Goal: Information Seeking & Learning: Learn about a topic

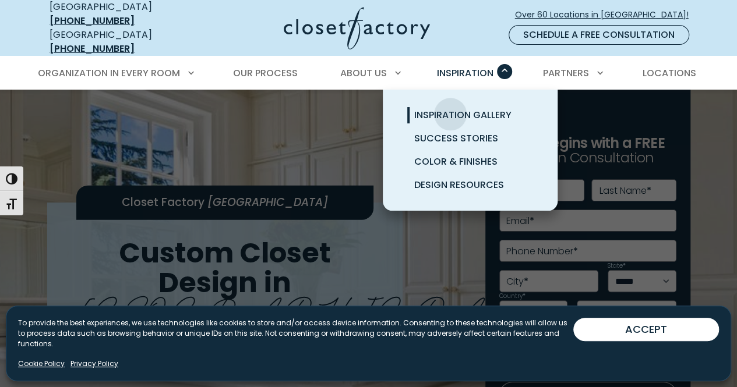
click at [450, 108] on span "Inspiration Gallery" at bounding box center [462, 114] width 97 height 13
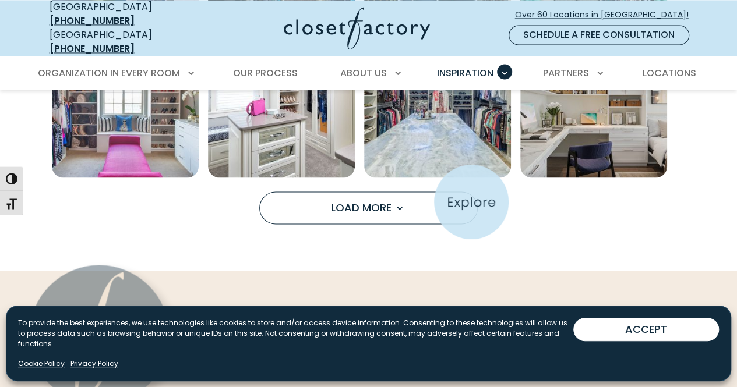
scroll to position [949, 0]
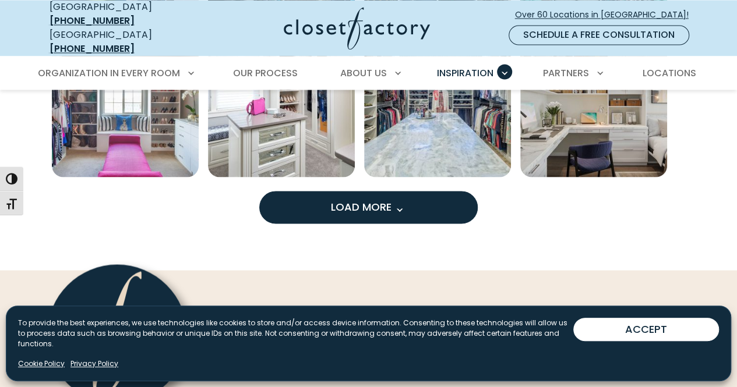
click at [350, 201] on span "Load More" at bounding box center [369, 206] width 76 height 15
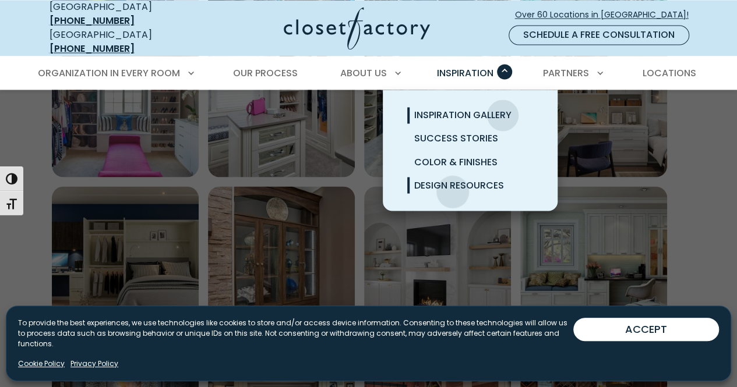
click at [452, 182] on link "Design Resources" at bounding box center [484, 185] width 175 height 23
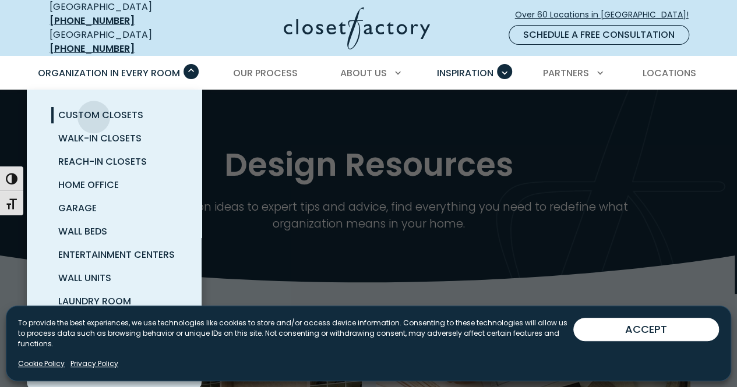
click at [94, 108] on span "Custom Closets" at bounding box center [100, 114] width 85 height 13
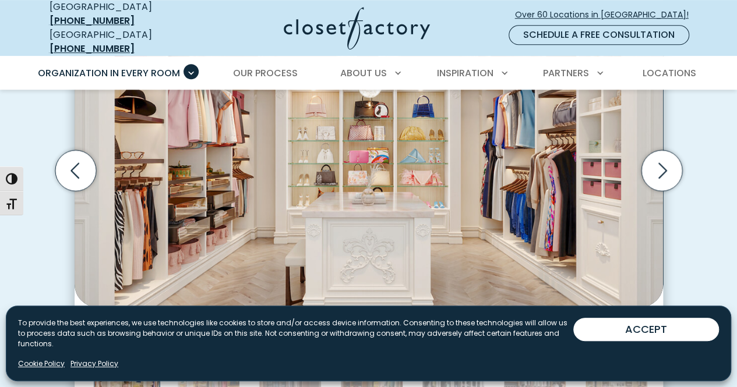
scroll to position [445, 0]
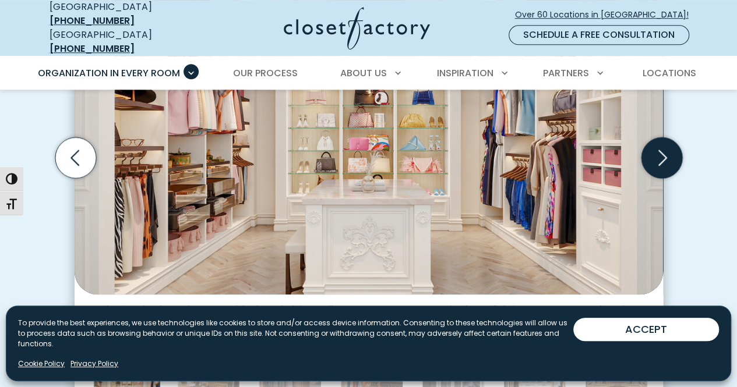
click at [660, 145] on icon "Next slide" at bounding box center [661, 157] width 41 height 41
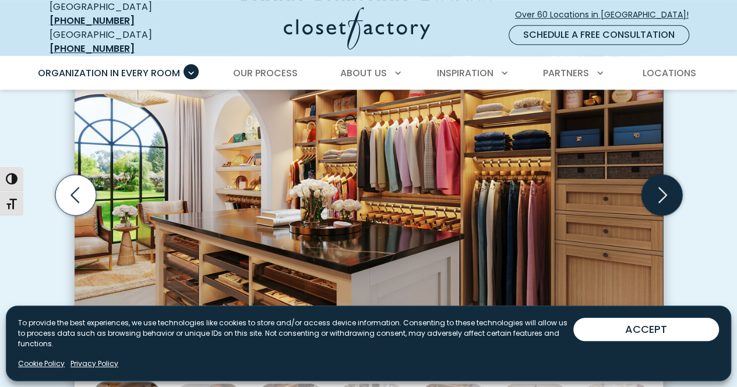
scroll to position [408, 0]
click at [663, 187] on icon "Next slide" at bounding box center [662, 195] width 9 height 16
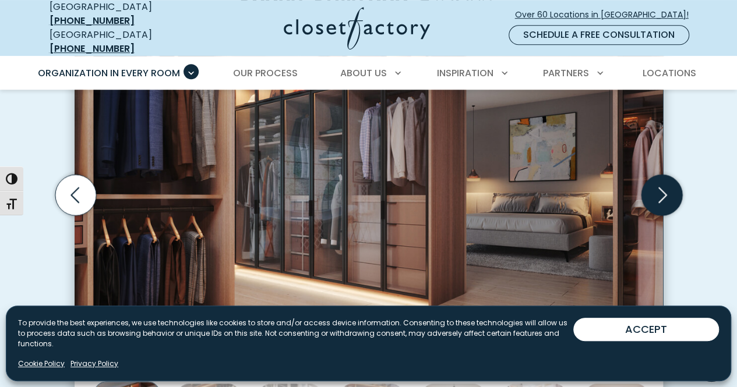
click at [663, 187] on icon "Next slide" at bounding box center [662, 195] width 9 height 16
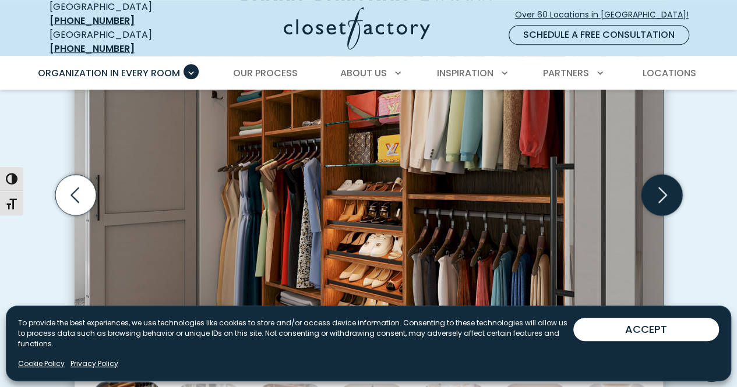
click at [663, 187] on icon "Next slide" at bounding box center [662, 195] width 9 height 16
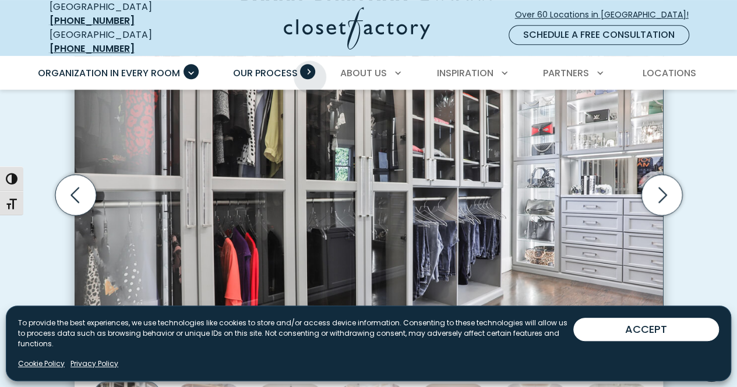
click at [310, 68] on span "Primary Menu" at bounding box center [307, 71] width 15 height 15
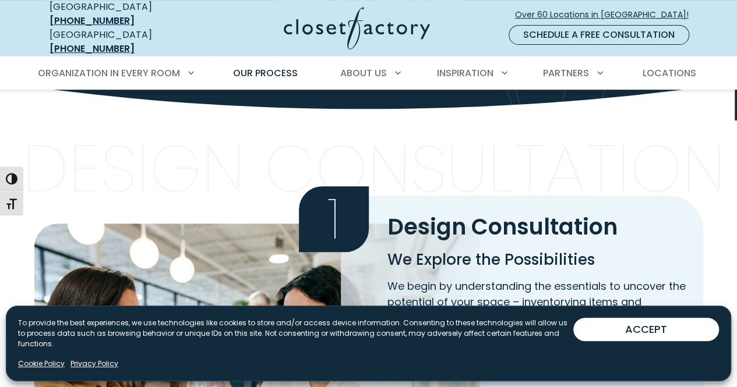
scroll to position [172, 0]
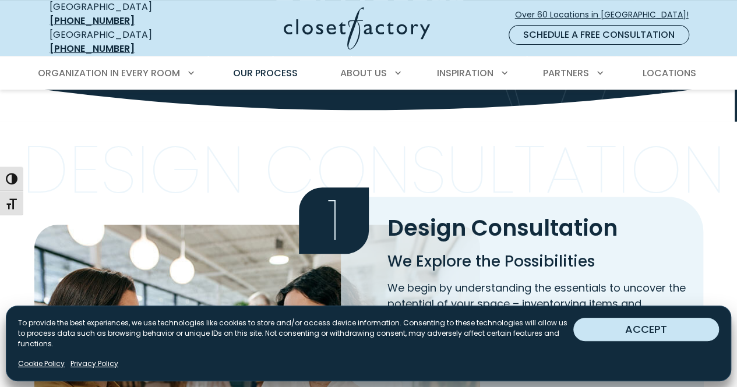
click at [647, 341] on button "ACCEPT" at bounding box center [646, 329] width 146 height 23
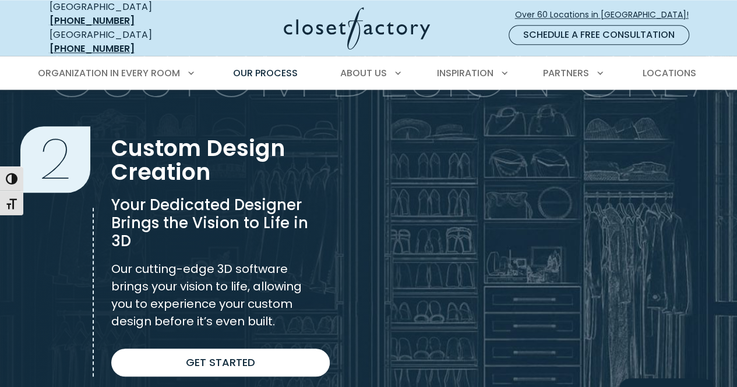
scroll to position [858, 0]
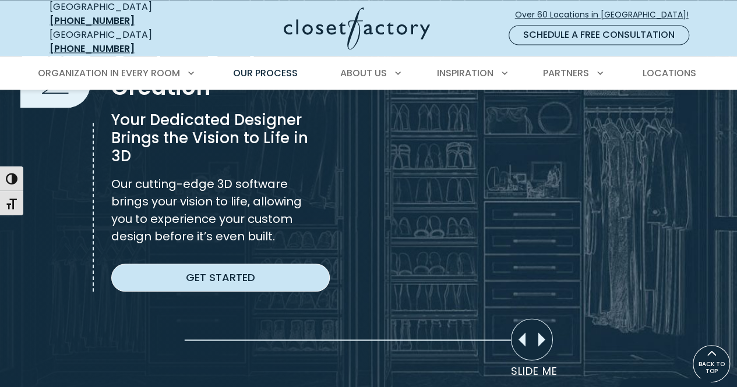
click at [228, 271] on link "Get Started" at bounding box center [220, 278] width 218 height 28
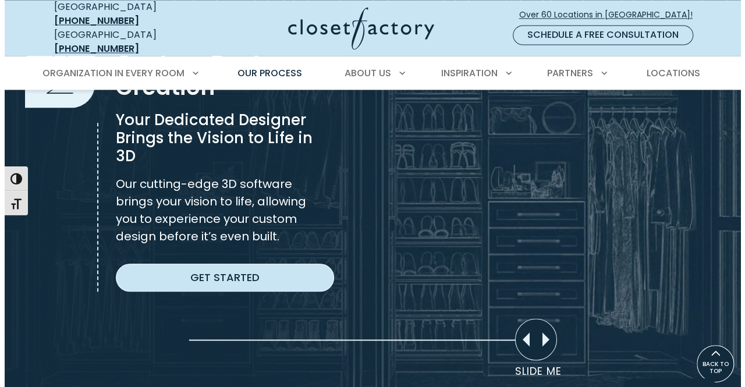
scroll to position [858, 0]
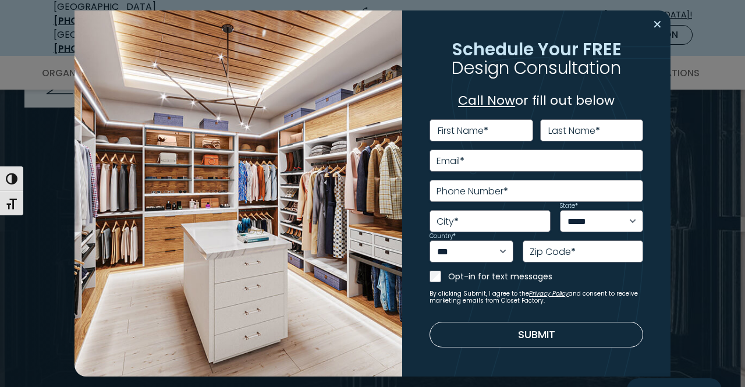
click at [654, 23] on button "Close modal" at bounding box center [657, 24] width 17 height 19
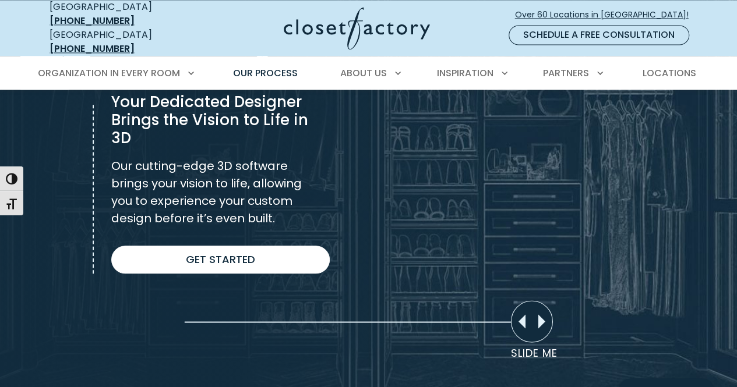
scroll to position [877, 0]
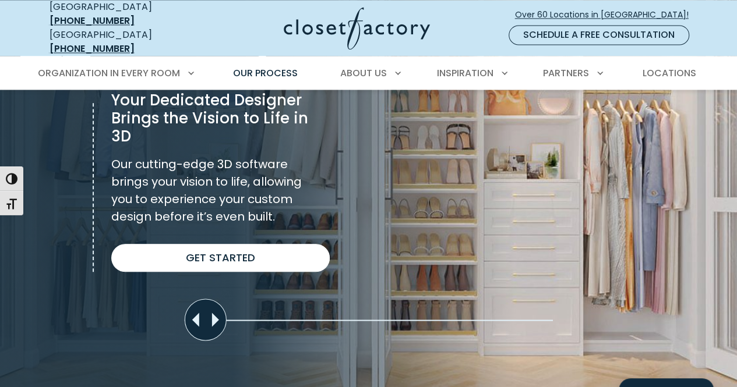
drag, startPoint x: 534, startPoint y: 317, endPoint x: 3, endPoint y: 415, distance: 540.0
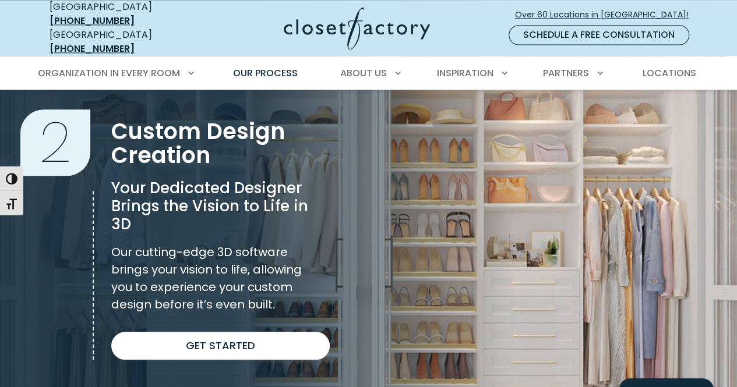
scroll to position [788, 0]
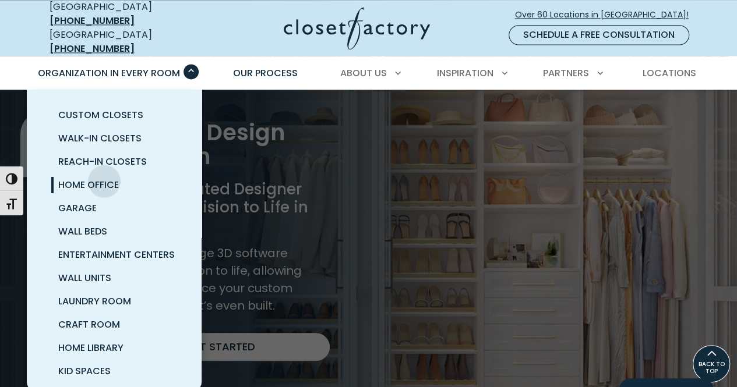
click at [104, 178] on span "Home Office" at bounding box center [88, 184] width 61 height 13
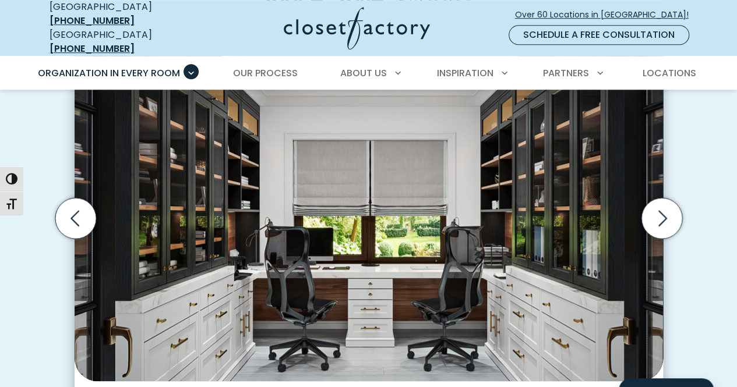
scroll to position [380, 0]
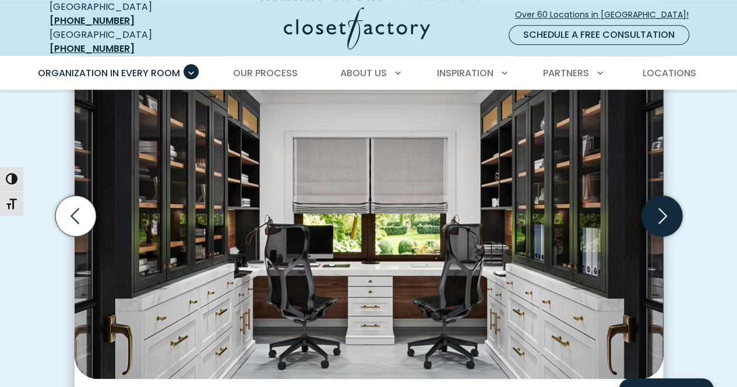
click at [656, 218] on icon "Next slide" at bounding box center [661, 216] width 41 height 41
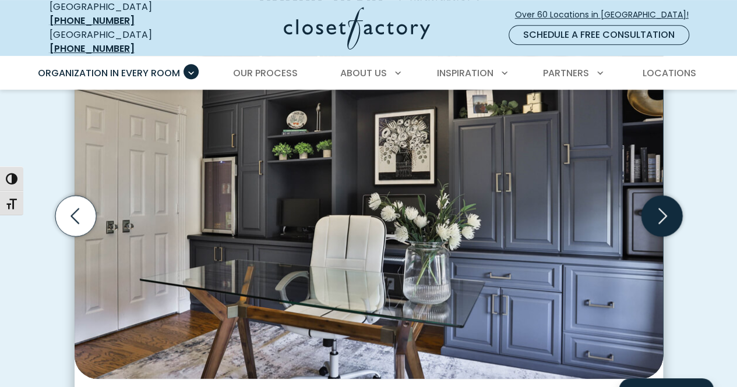
click at [656, 218] on icon "Next slide" at bounding box center [661, 216] width 41 height 41
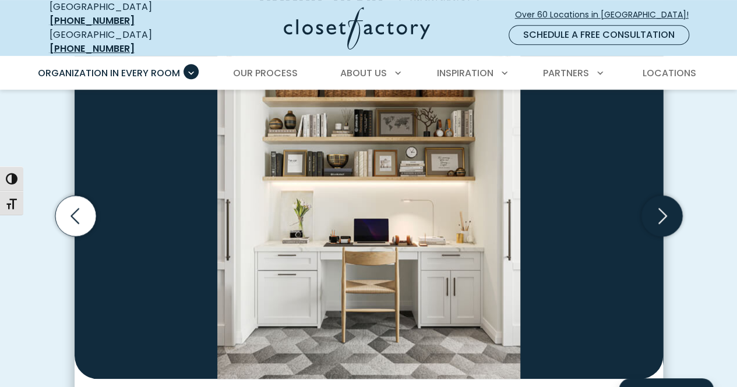
click at [656, 218] on icon "Next slide" at bounding box center [661, 216] width 41 height 41
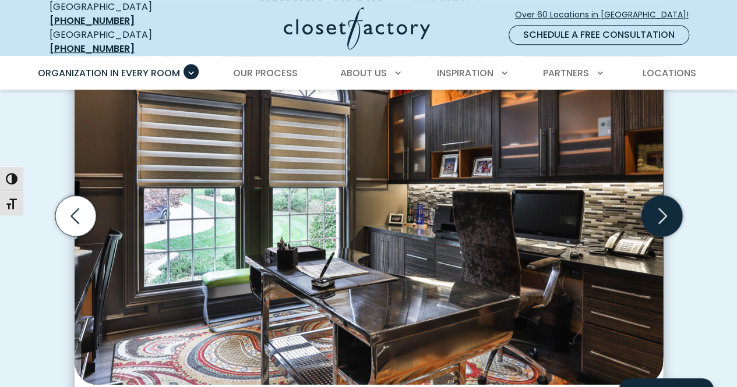
click at [656, 218] on icon "Next slide" at bounding box center [661, 216] width 41 height 41
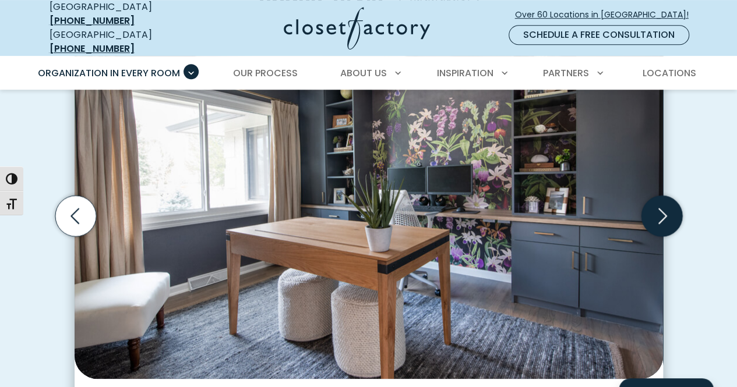
click at [656, 218] on icon "Next slide" at bounding box center [661, 216] width 41 height 41
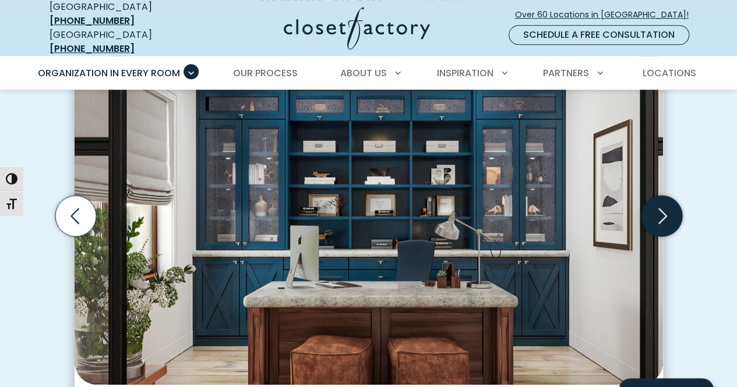
click at [656, 218] on icon "Next slide" at bounding box center [661, 216] width 41 height 41
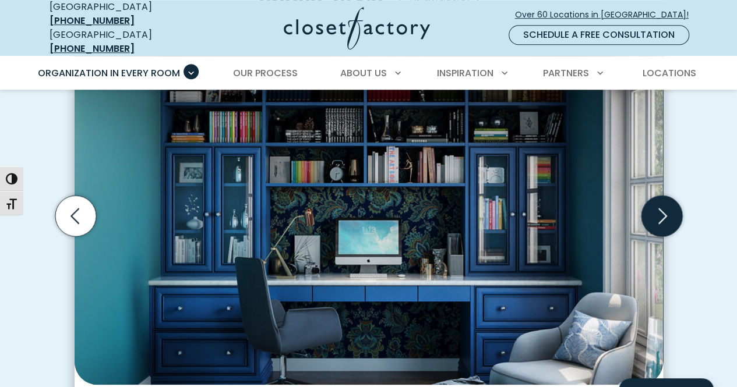
click at [656, 218] on icon "Next slide" at bounding box center [661, 216] width 41 height 41
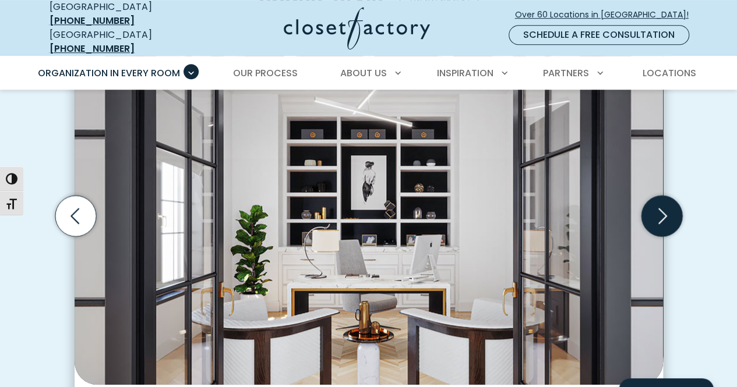
click at [656, 218] on icon "Next slide" at bounding box center [661, 216] width 41 height 41
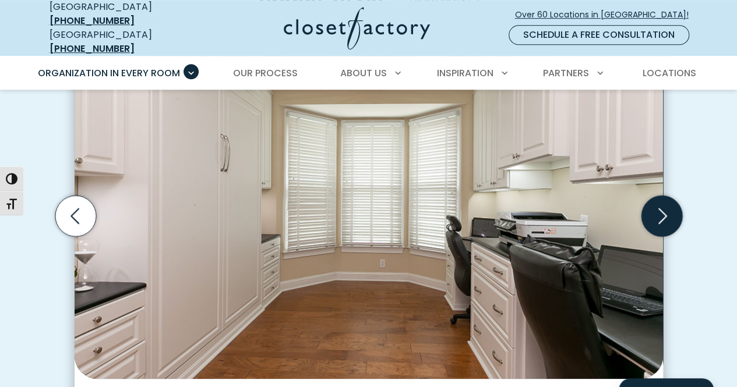
click at [656, 218] on icon "Next slide" at bounding box center [661, 216] width 41 height 41
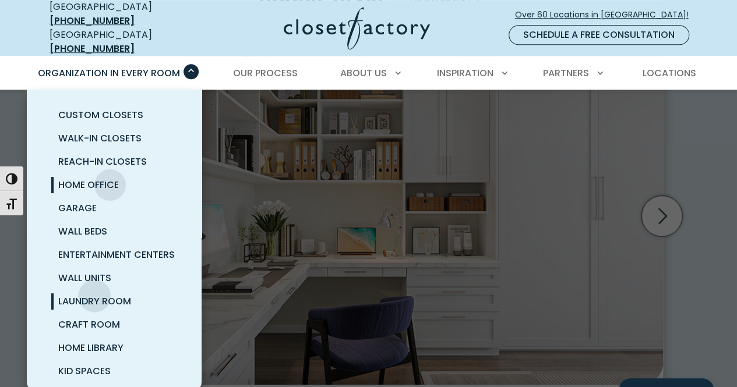
click at [94, 295] on span "Laundry Room" at bounding box center [94, 301] width 73 height 13
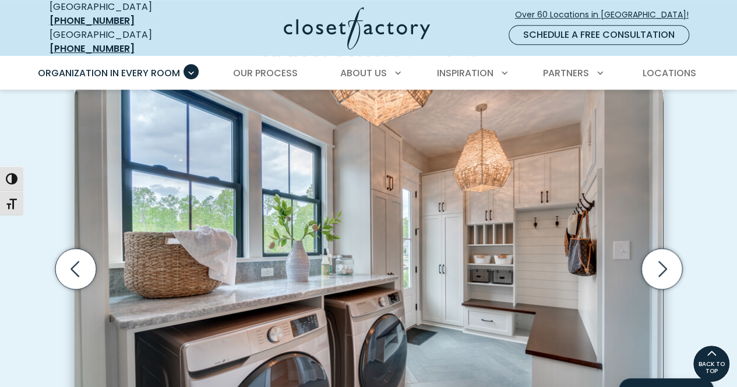
scroll to position [321, 0]
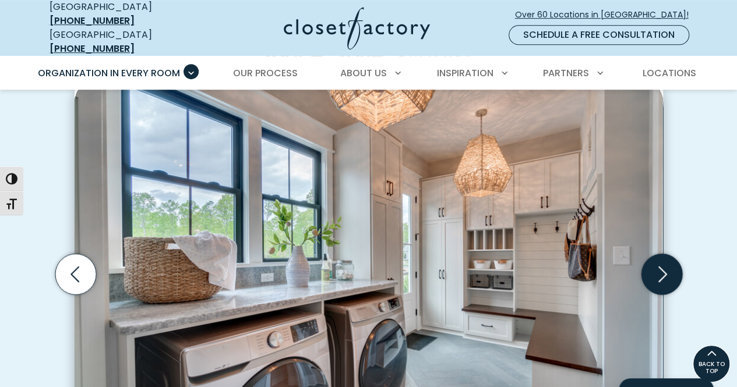
click at [662, 270] on icon "Next slide" at bounding box center [662, 275] width 9 height 16
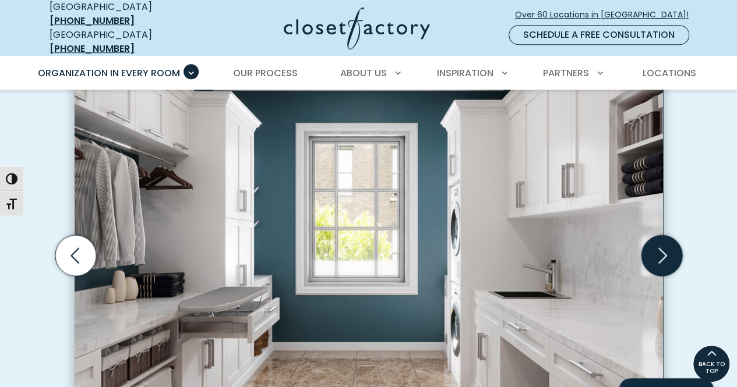
scroll to position [330, 0]
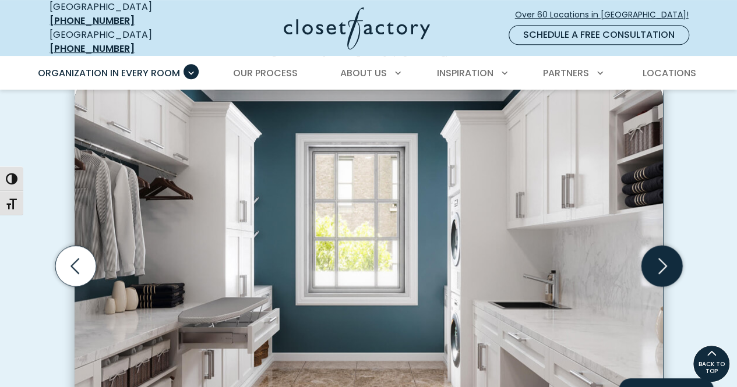
click at [653, 257] on icon "Next slide" at bounding box center [661, 266] width 41 height 41
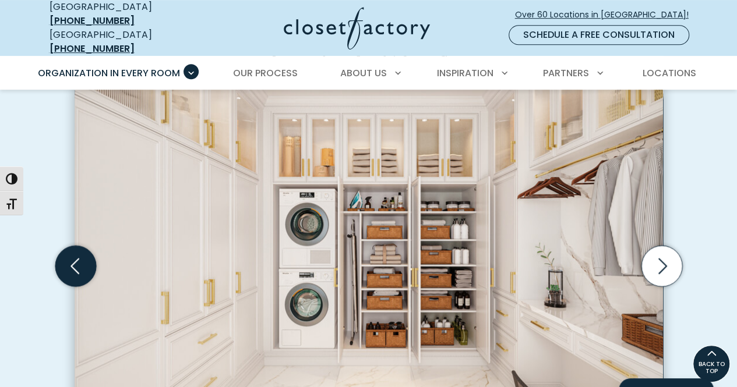
click at [79, 250] on icon "Previous slide" at bounding box center [75, 266] width 41 height 41
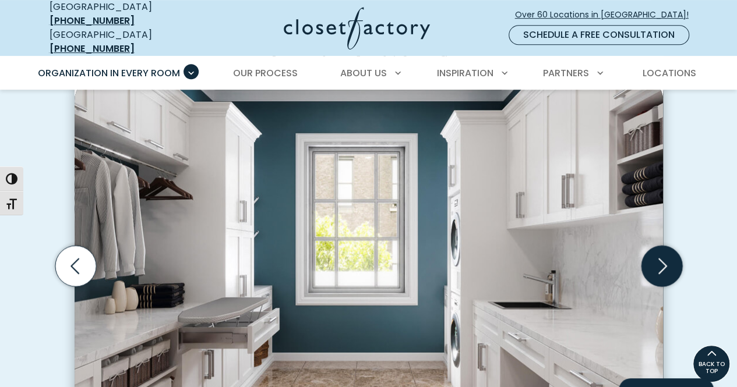
click at [672, 260] on icon "Next slide" at bounding box center [661, 266] width 41 height 41
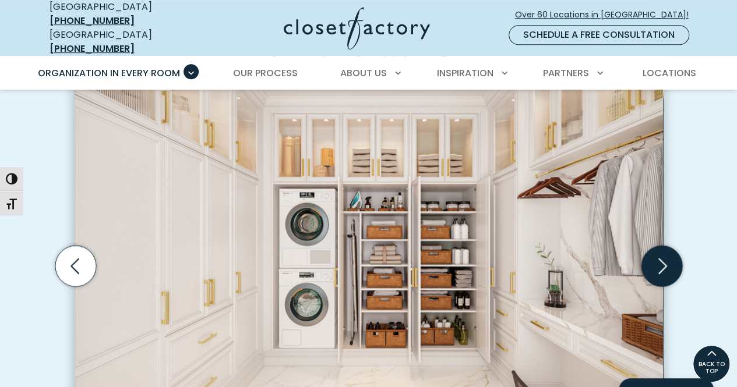
click at [672, 260] on icon "Next slide" at bounding box center [661, 266] width 41 height 41
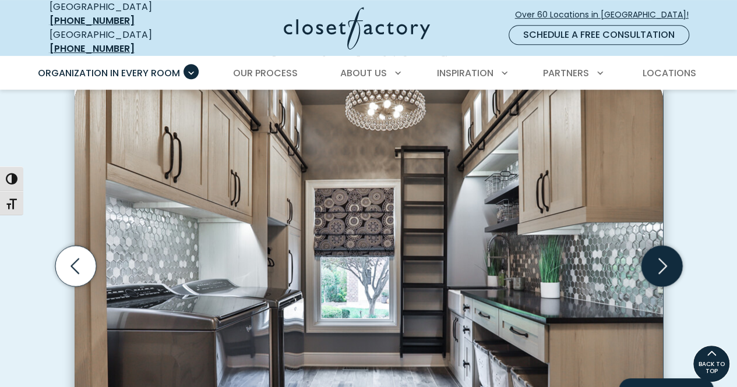
click at [672, 260] on icon "Next slide" at bounding box center [661, 266] width 41 height 41
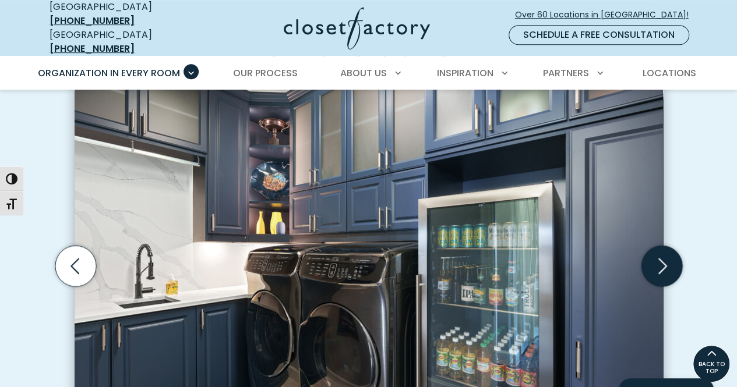
click at [672, 260] on icon "Next slide" at bounding box center [661, 266] width 41 height 41
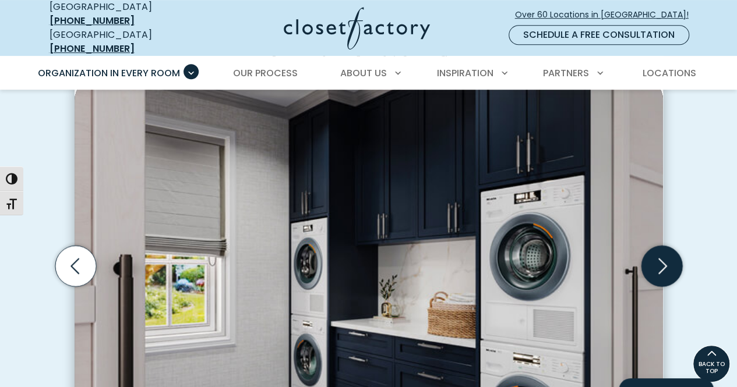
click at [672, 260] on icon "Next slide" at bounding box center [661, 266] width 41 height 41
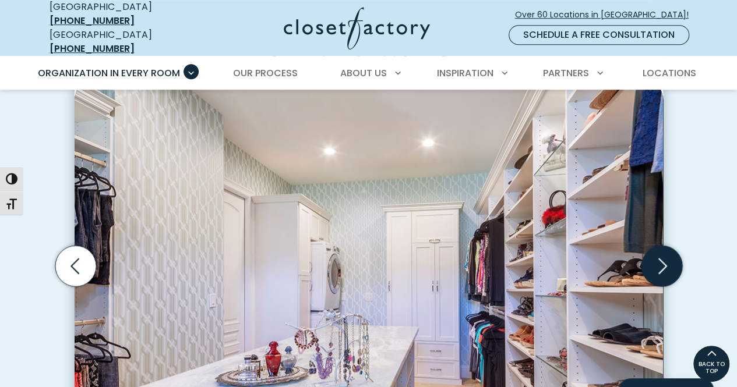
click at [672, 260] on icon "Next slide" at bounding box center [661, 266] width 41 height 41
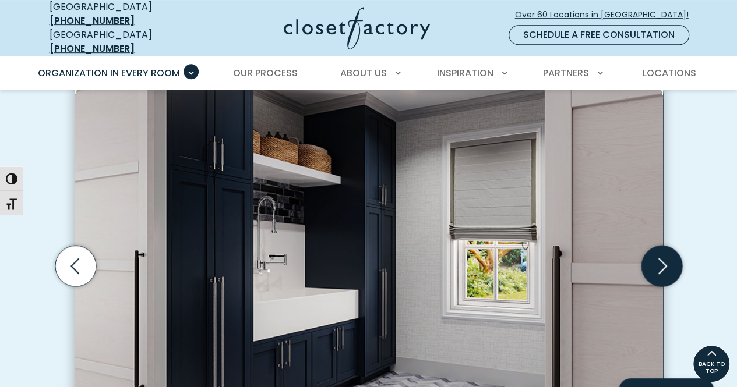
click at [672, 260] on icon "Next slide" at bounding box center [661, 266] width 41 height 41
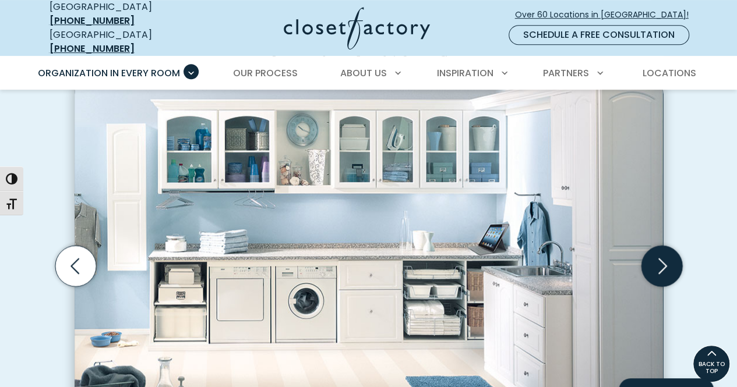
click at [672, 260] on icon "Next slide" at bounding box center [661, 266] width 41 height 41
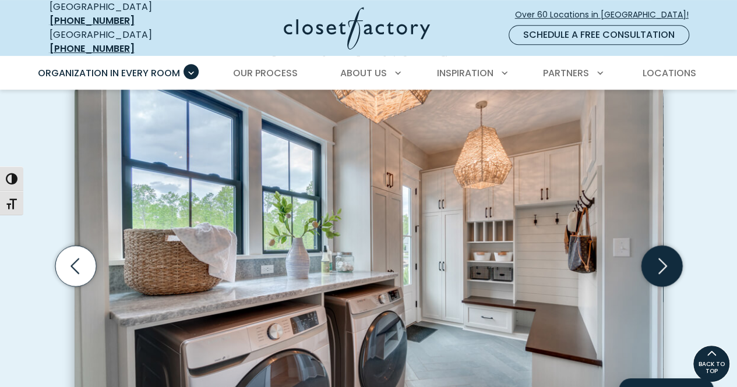
click at [672, 260] on icon "Next slide" at bounding box center [661, 266] width 41 height 41
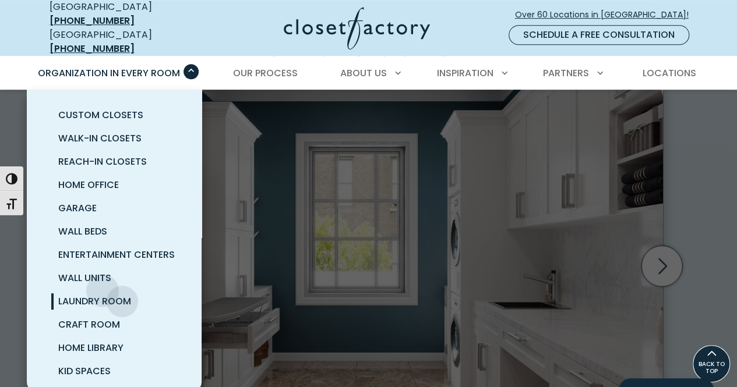
scroll to position [75, 0]
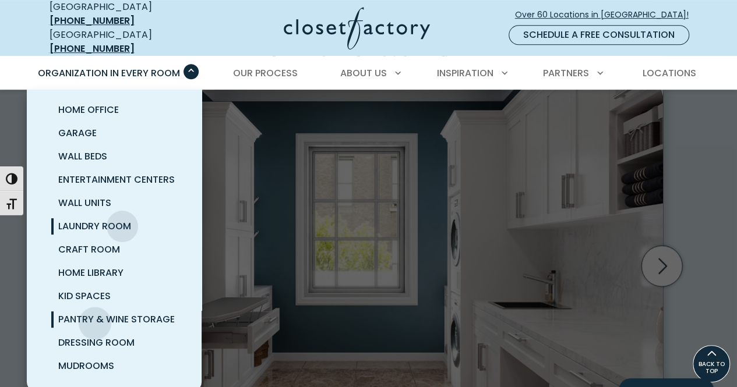
click at [95, 314] on span "Pantry & Wine Storage" at bounding box center [116, 319] width 116 height 13
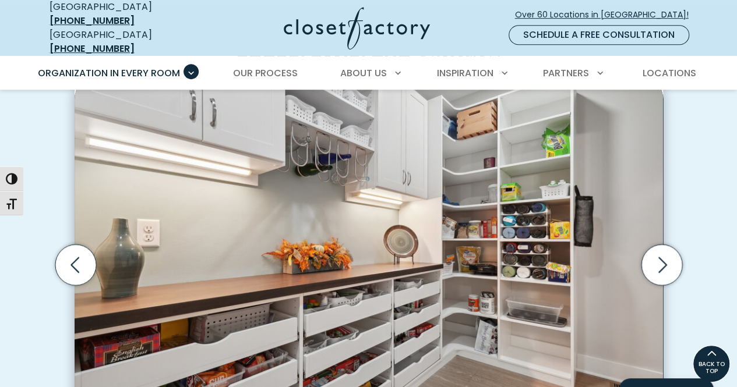
scroll to position [323, 0]
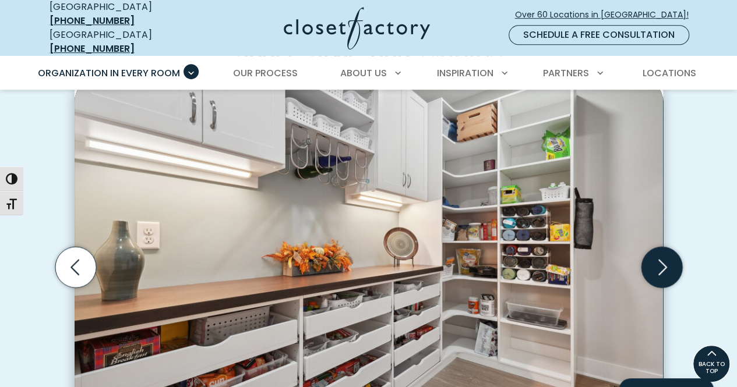
click at [672, 260] on icon "Next slide" at bounding box center [661, 267] width 41 height 41
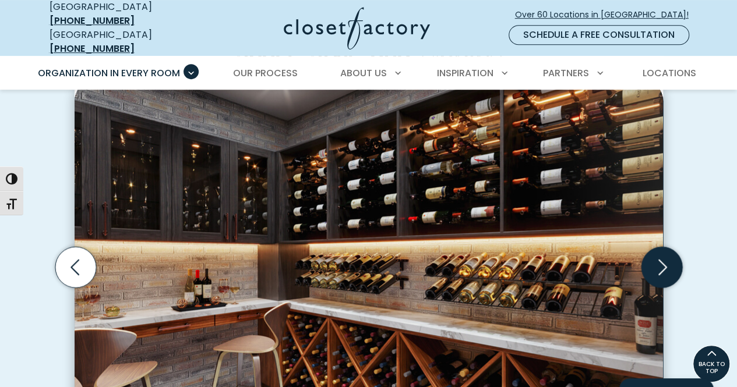
click at [672, 260] on icon "Next slide" at bounding box center [661, 267] width 41 height 41
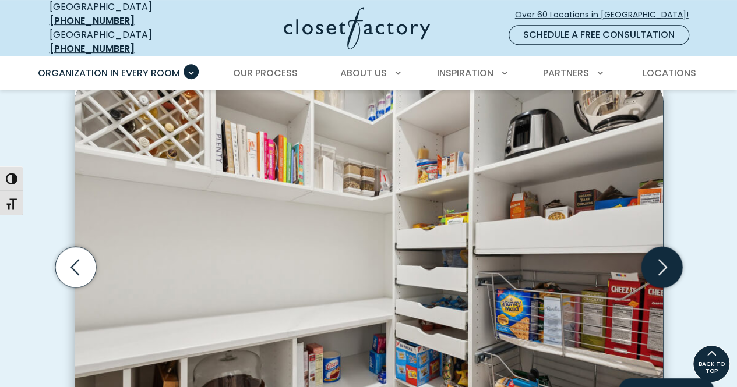
click at [672, 260] on icon "Next slide" at bounding box center [661, 267] width 41 height 41
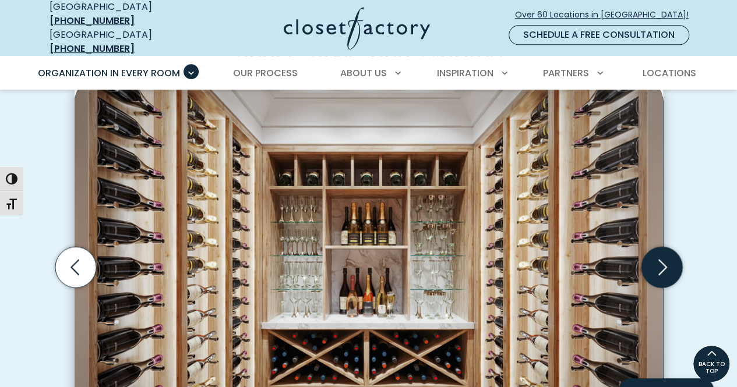
click at [672, 260] on icon "Next slide" at bounding box center [661, 267] width 41 height 41
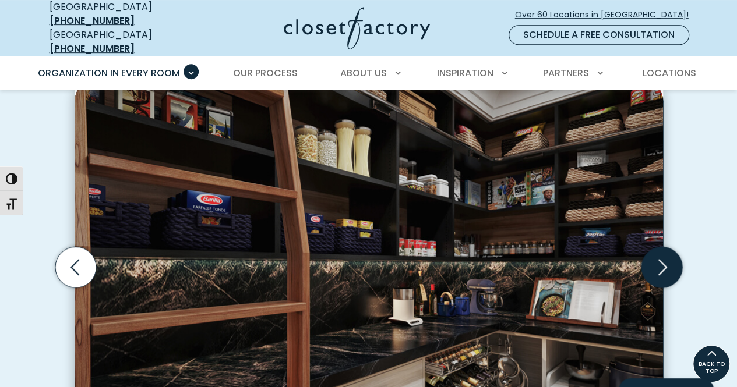
click at [672, 260] on icon "Next slide" at bounding box center [661, 267] width 41 height 41
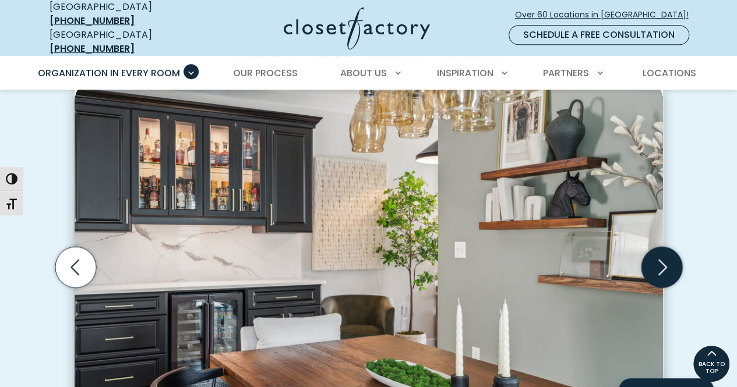
click at [672, 260] on icon "Next slide" at bounding box center [661, 267] width 41 height 41
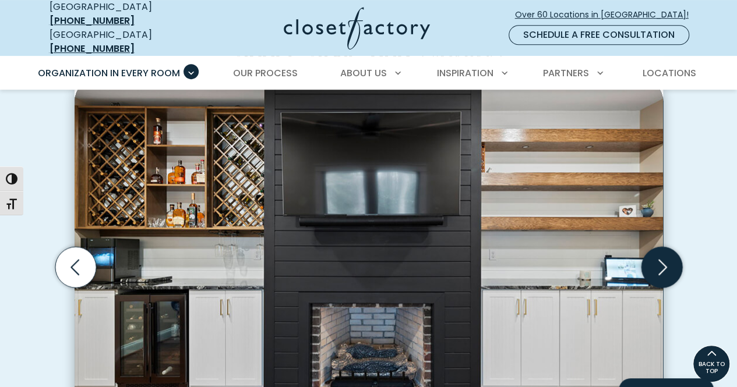
click at [672, 260] on icon "Next slide" at bounding box center [661, 267] width 41 height 41
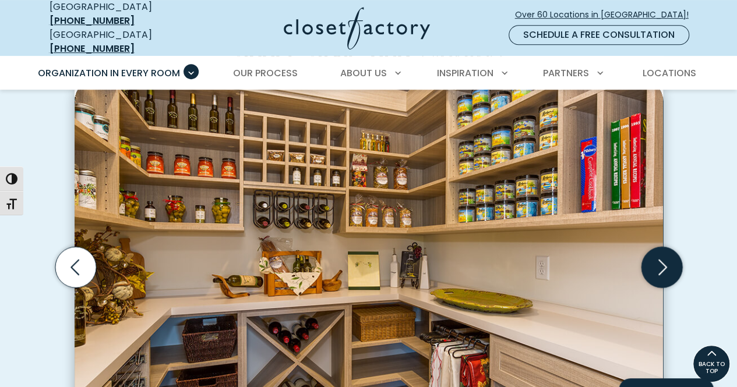
click at [672, 260] on icon "Next slide" at bounding box center [661, 267] width 41 height 41
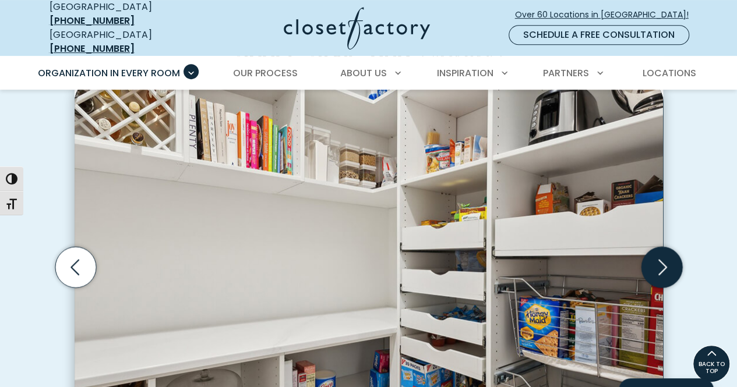
click at [672, 260] on icon "Next slide" at bounding box center [661, 267] width 41 height 41
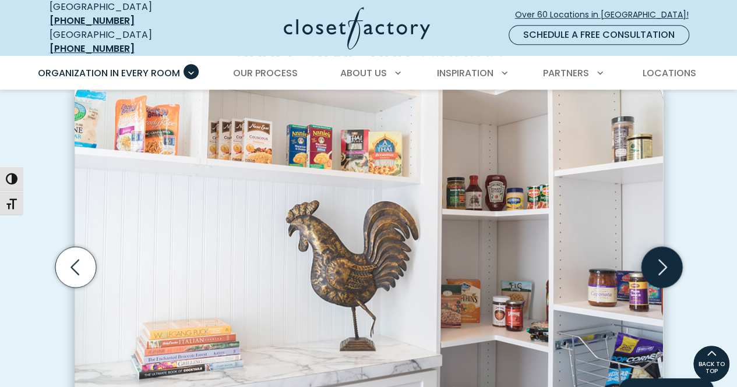
click at [672, 260] on icon "Next slide" at bounding box center [661, 267] width 41 height 41
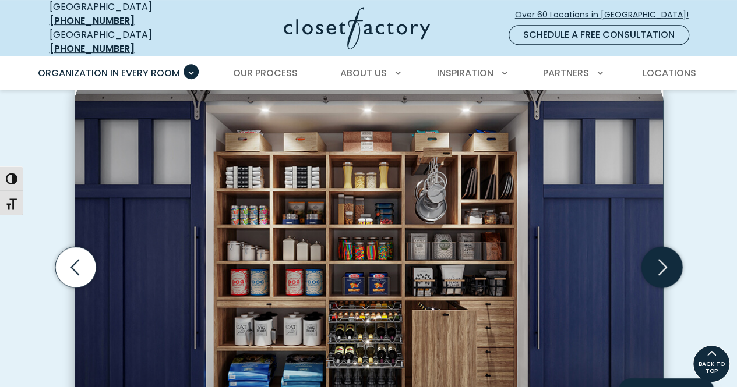
click at [672, 260] on icon "Next slide" at bounding box center [661, 267] width 41 height 41
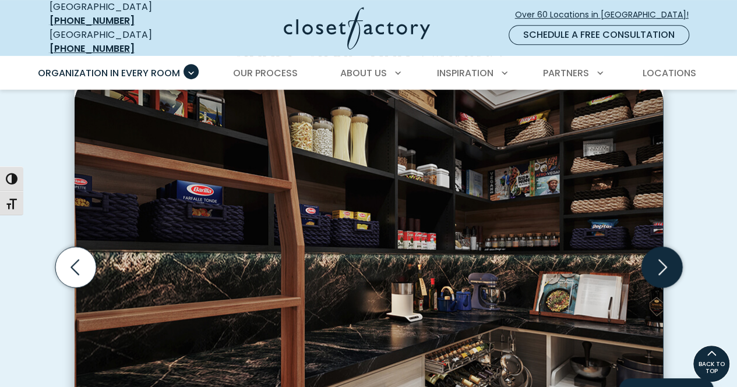
click at [672, 260] on icon "Next slide" at bounding box center [661, 267] width 41 height 41
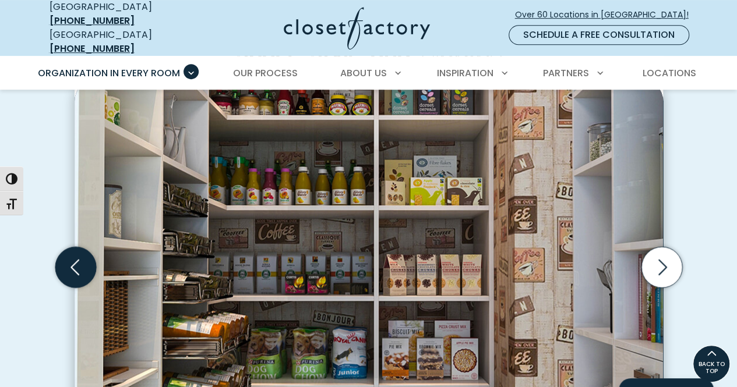
click at [66, 259] on icon "Previous slide" at bounding box center [75, 267] width 41 height 41
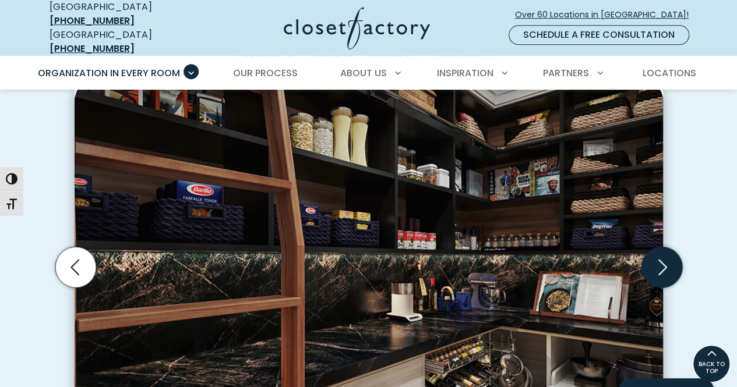
click at [657, 275] on icon "Next slide" at bounding box center [661, 267] width 41 height 41
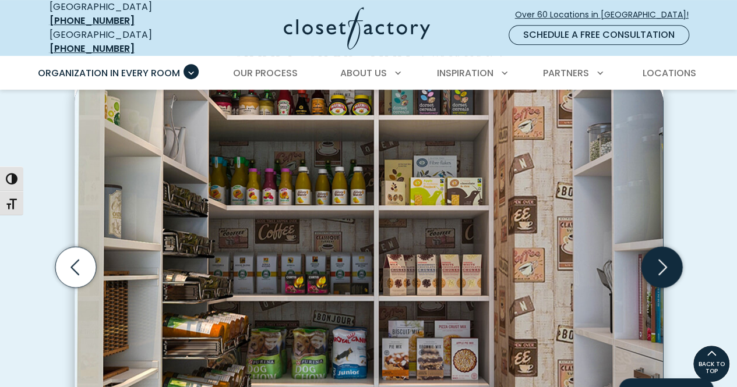
click at [657, 275] on icon "Next slide" at bounding box center [661, 267] width 41 height 41
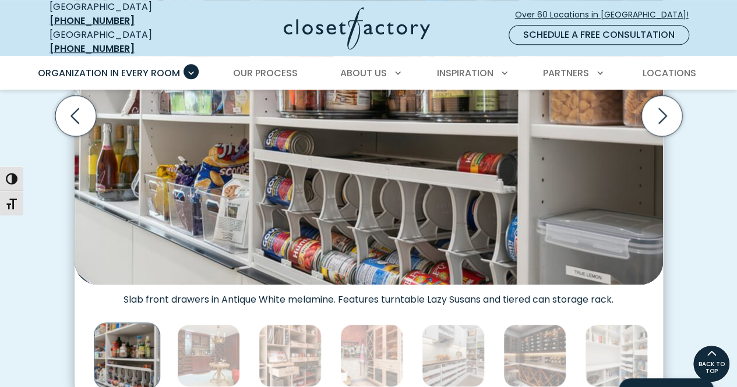
scroll to position [302, 0]
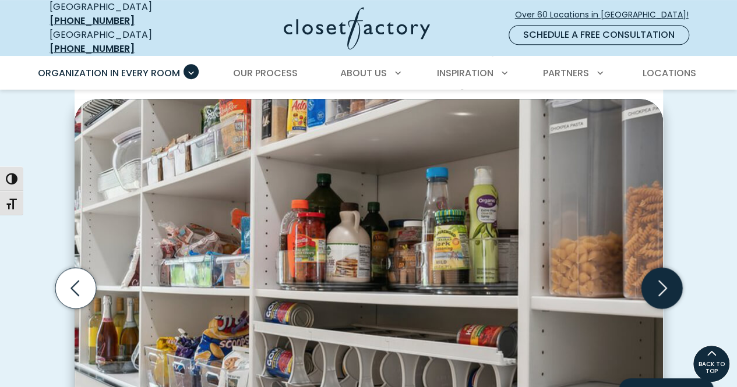
click at [665, 277] on icon "Next slide" at bounding box center [661, 288] width 41 height 41
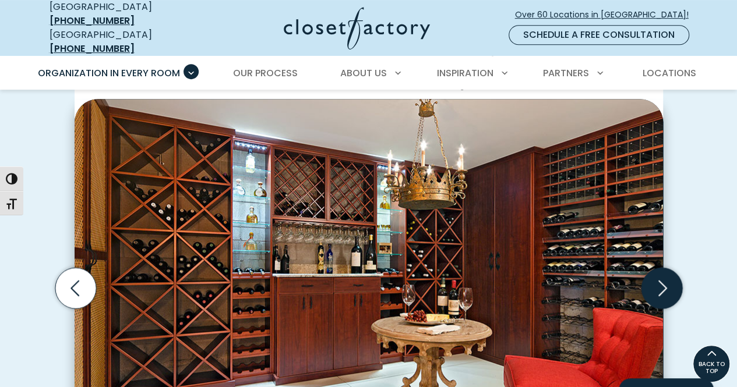
click at [665, 277] on icon "Next slide" at bounding box center [661, 288] width 41 height 41
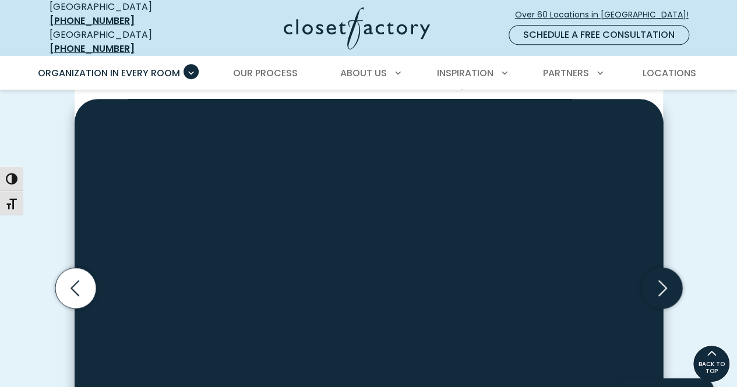
click at [665, 277] on icon "Next slide" at bounding box center [661, 288] width 41 height 41
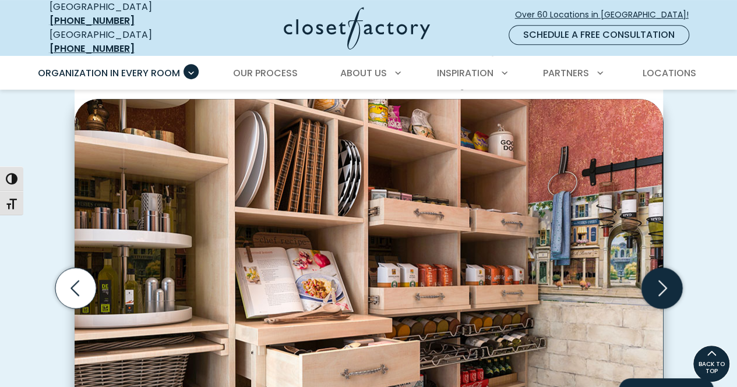
click at [665, 277] on icon "Next slide" at bounding box center [661, 288] width 41 height 41
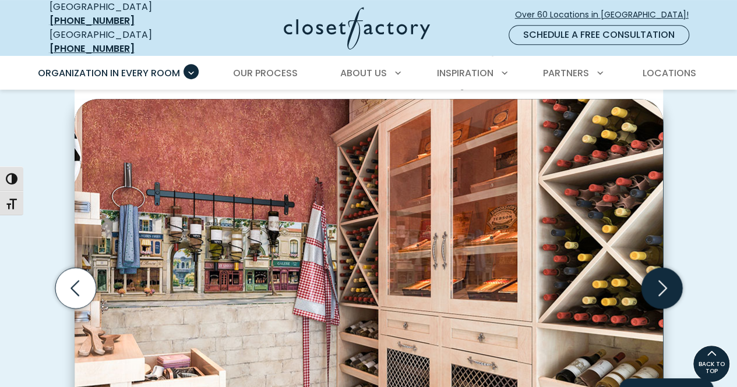
click at [665, 277] on icon "Next slide" at bounding box center [661, 288] width 41 height 41
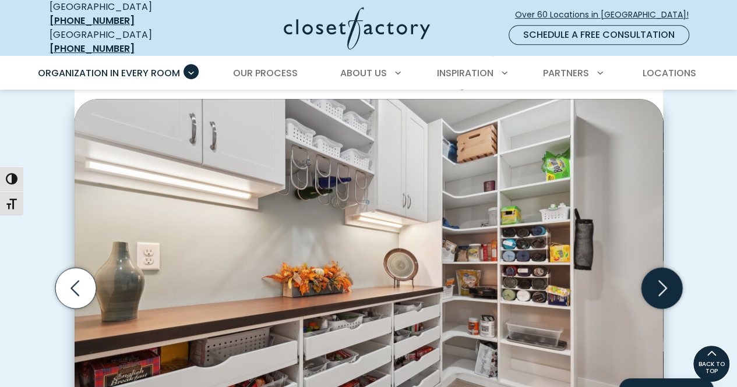
click at [665, 277] on icon "Next slide" at bounding box center [661, 288] width 41 height 41
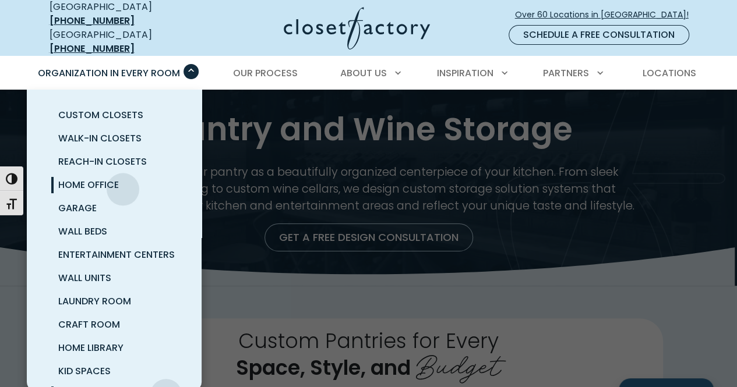
scroll to position [0, 0]
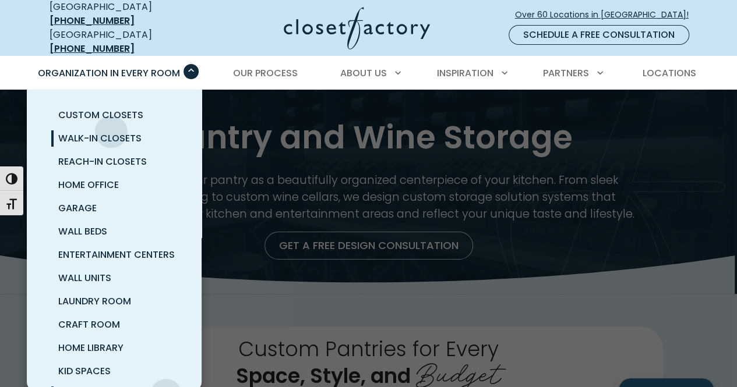
click at [112, 132] on span "Walk-In Closets" at bounding box center [99, 138] width 83 height 13
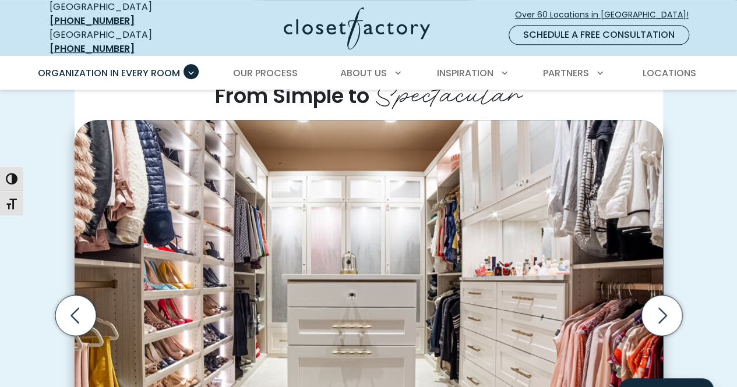
scroll to position [297, 0]
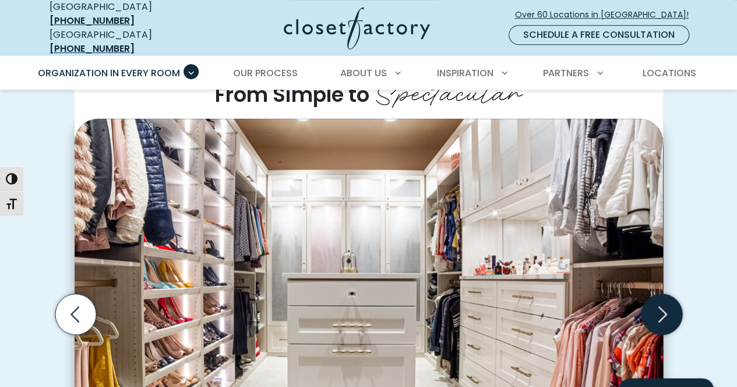
click at [656, 294] on icon "Next slide" at bounding box center [661, 314] width 41 height 41
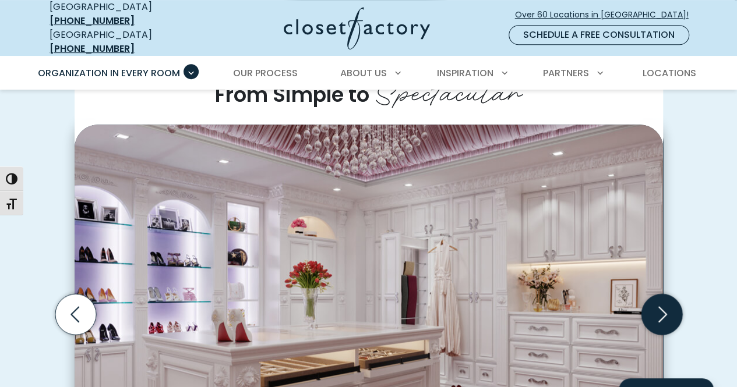
click at [656, 294] on icon "Next slide" at bounding box center [661, 314] width 41 height 41
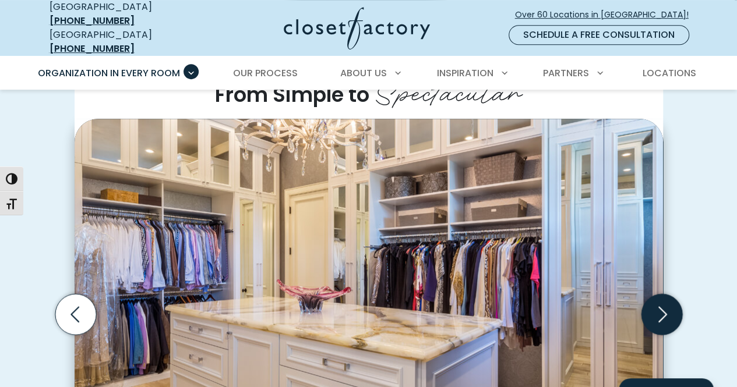
click at [656, 294] on icon "Next slide" at bounding box center [661, 314] width 41 height 41
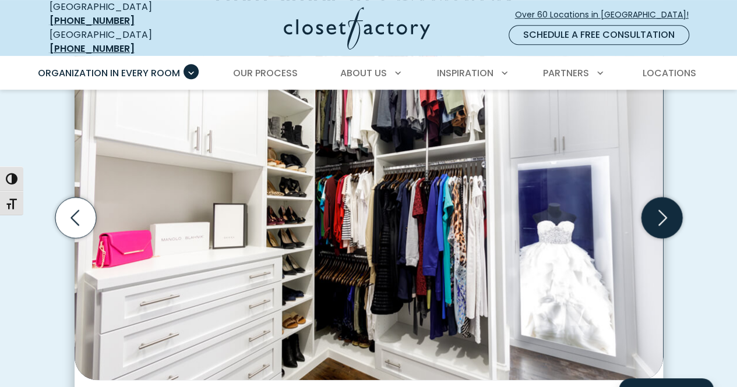
scroll to position [394, 0]
click at [659, 201] on icon "Next slide" at bounding box center [661, 217] width 41 height 41
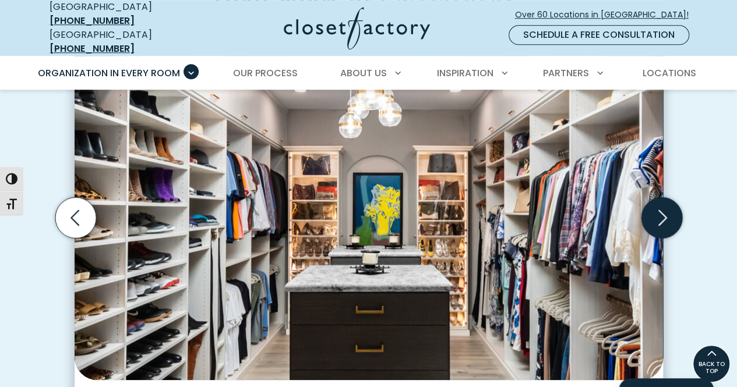
click at [659, 201] on icon "Next slide" at bounding box center [661, 217] width 41 height 41
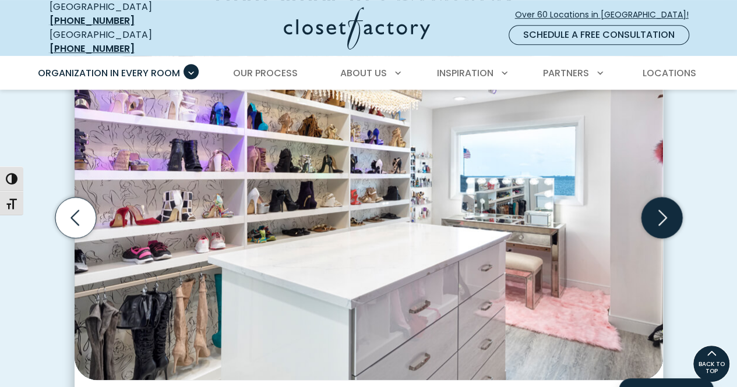
click at [659, 201] on icon "Next slide" at bounding box center [661, 217] width 41 height 41
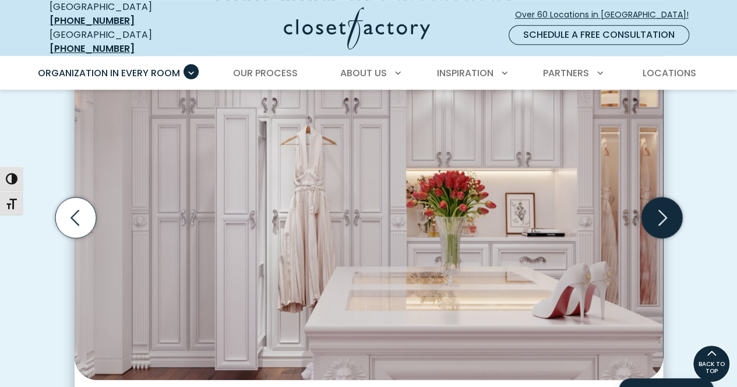
click at [659, 201] on icon "Next slide" at bounding box center [661, 217] width 41 height 41
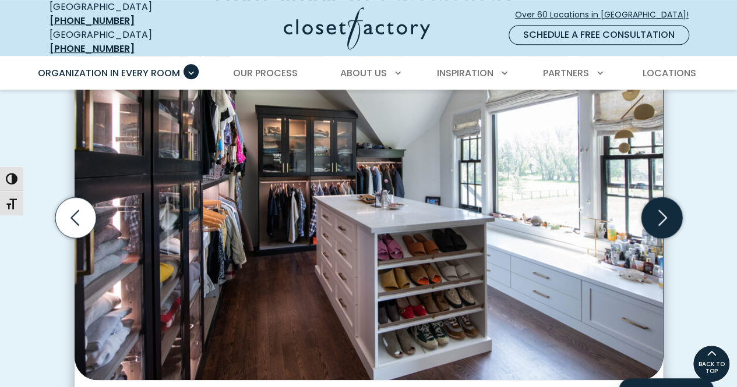
click at [659, 201] on icon "Next slide" at bounding box center [661, 217] width 41 height 41
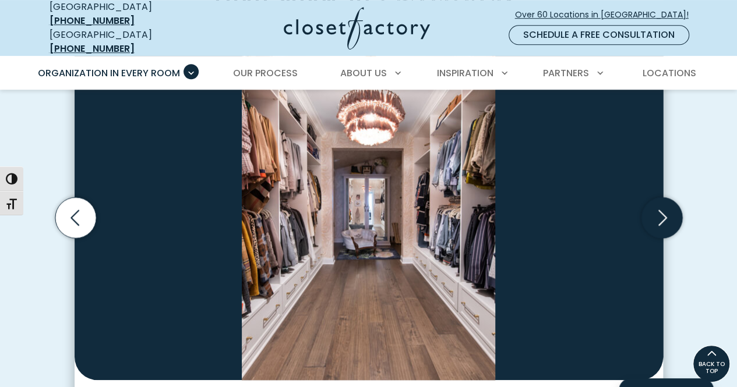
click at [659, 201] on icon "Next slide" at bounding box center [661, 217] width 41 height 41
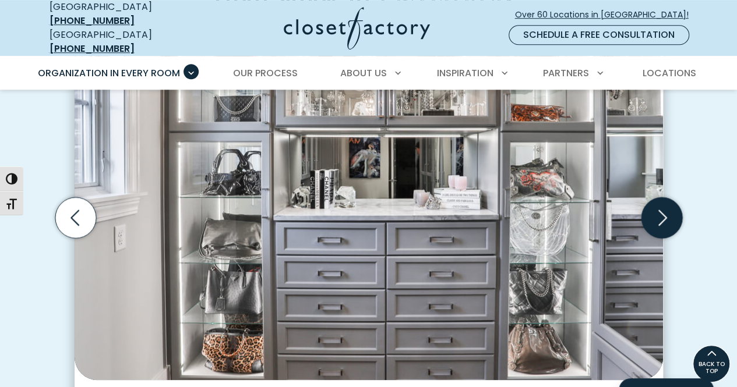
click at [659, 201] on icon "Next slide" at bounding box center [661, 217] width 41 height 41
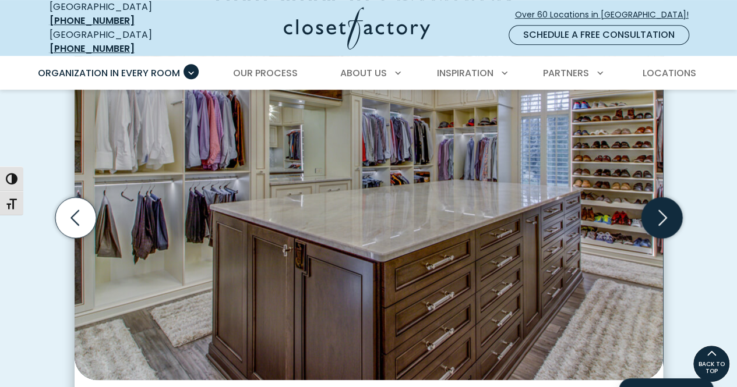
click at [659, 201] on icon "Next slide" at bounding box center [661, 217] width 41 height 41
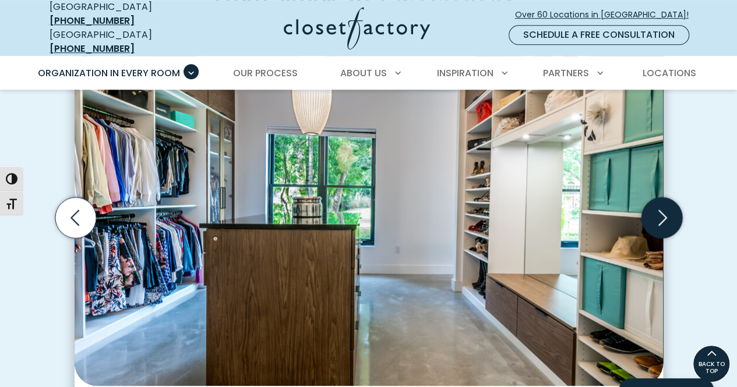
click at [659, 201] on icon "Next slide" at bounding box center [661, 217] width 41 height 41
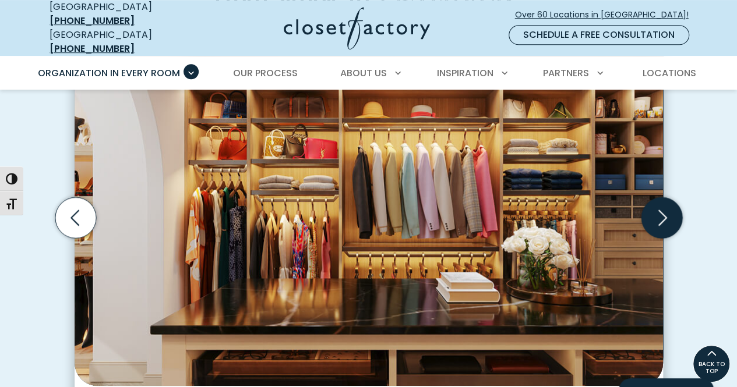
click at [659, 201] on icon "Next slide" at bounding box center [661, 217] width 41 height 41
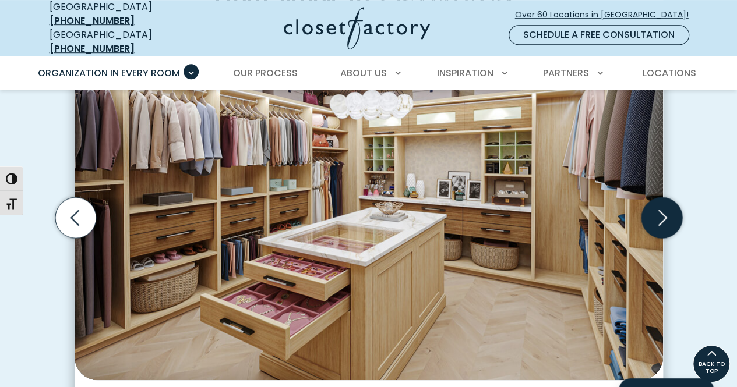
click at [661, 208] on icon "Next slide" at bounding box center [661, 217] width 41 height 41
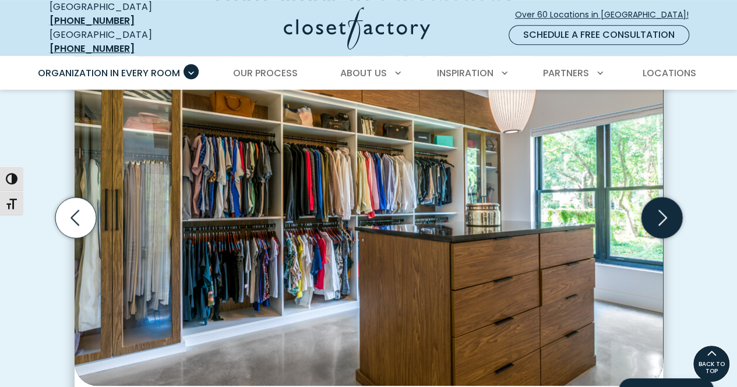
click at [661, 208] on icon "Next slide" at bounding box center [661, 217] width 41 height 41
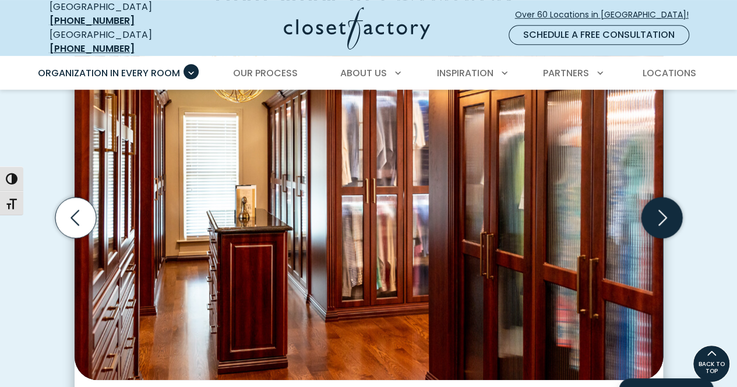
click at [661, 208] on icon "Next slide" at bounding box center [661, 217] width 41 height 41
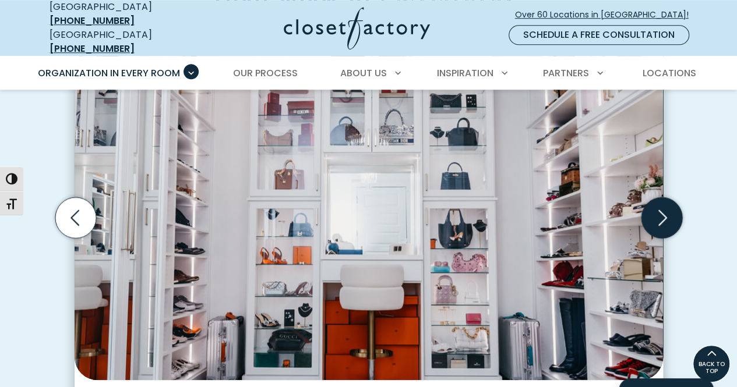
click at [661, 208] on icon "Next slide" at bounding box center [661, 217] width 41 height 41
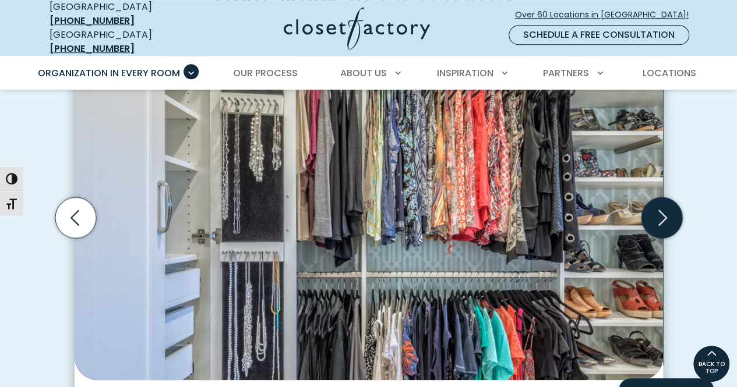
click at [661, 208] on icon "Next slide" at bounding box center [661, 217] width 41 height 41
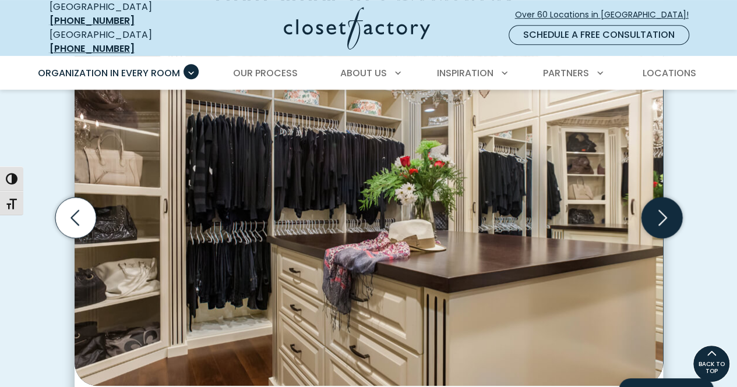
click at [661, 208] on icon "Next slide" at bounding box center [661, 217] width 41 height 41
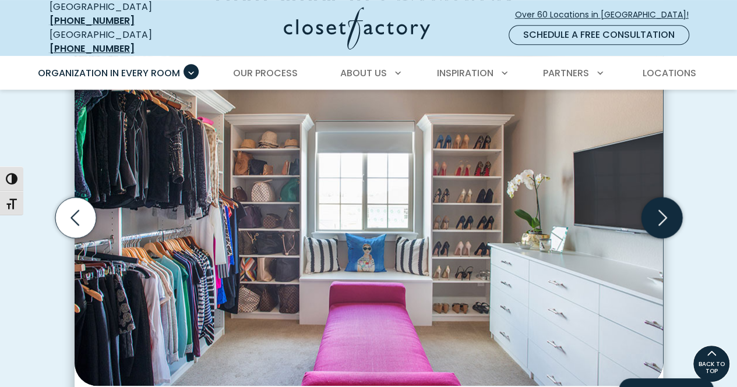
click at [673, 197] on icon "Next slide" at bounding box center [661, 217] width 41 height 41
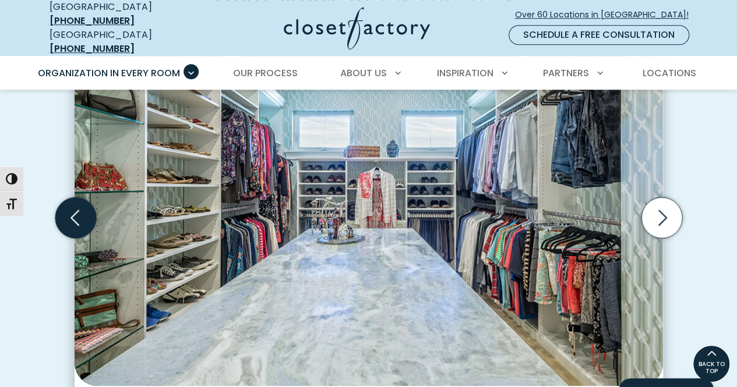
click at [81, 201] on icon "Previous slide" at bounding box center [75, 217] width 41 height 41
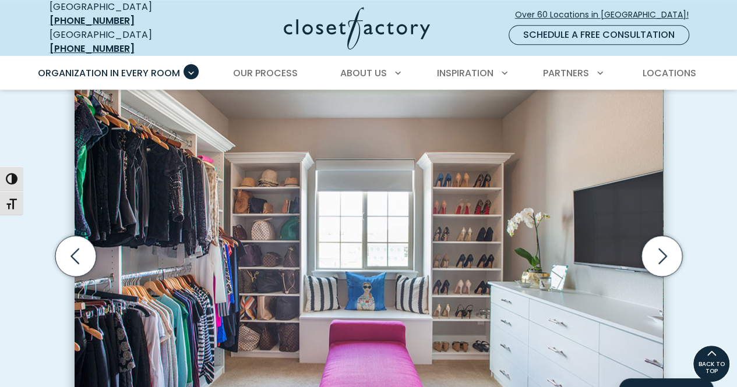
scroll to position [354, 0]
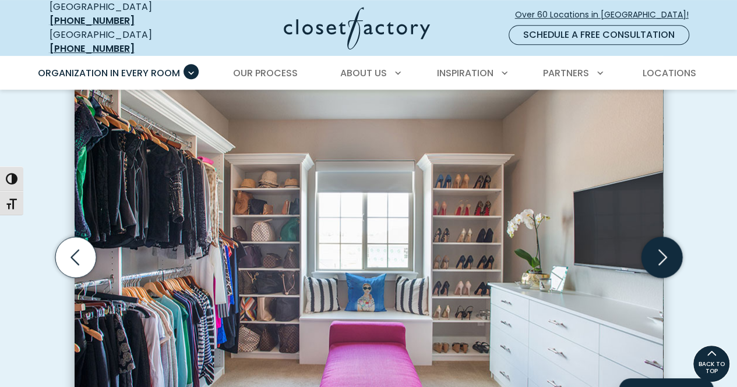
click at [664, 249] on icon "Next slide" at bounding box center [662, 257] width 9 height 16
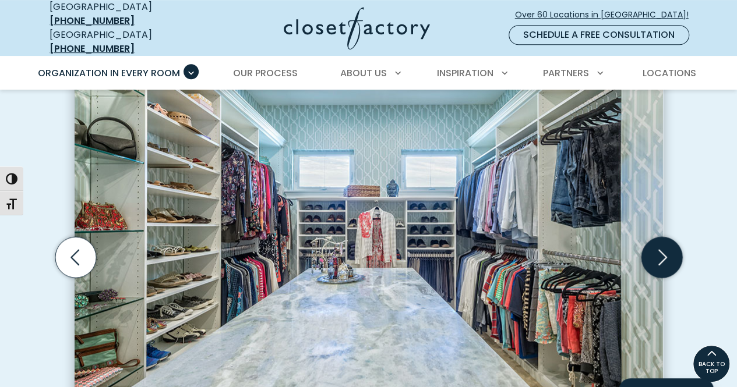
click at [664, 249] on icon "Next slide" at bounding box center [662, 257] width 9 height 16
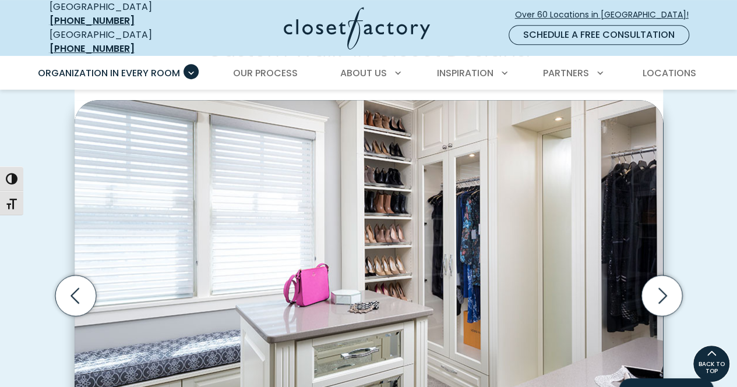
scroll to position [314, 0]
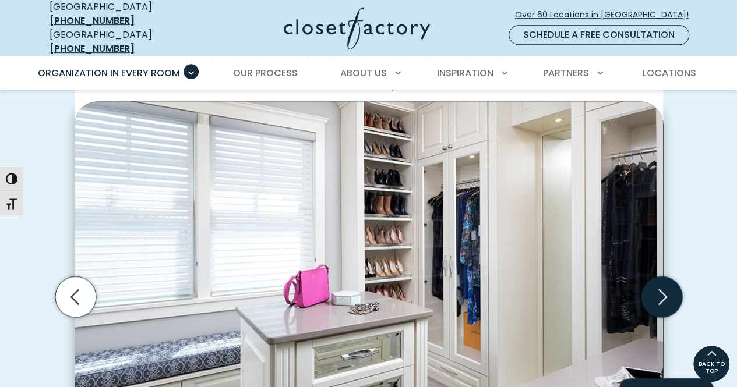
click at [652, 277] on icon "Next slide" at bounding box center [661, 297] width 41 height 41
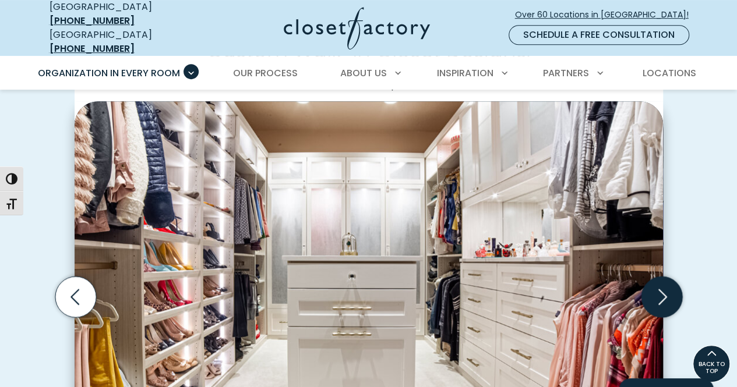
click at [652, 277] on icon "Next slide" at bounding box center [661, 297] width 41 height 41
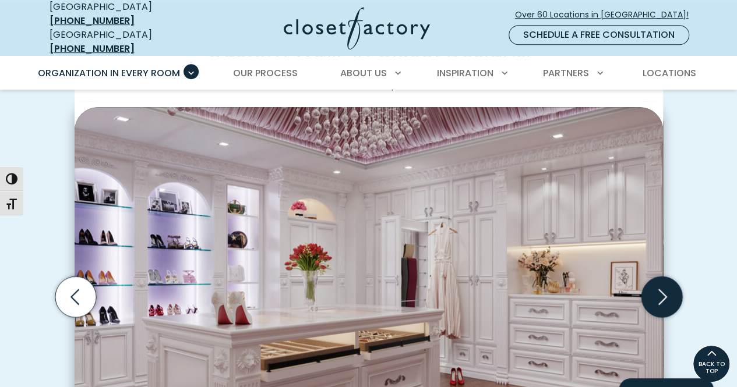
click at [652, 277] on icon "Next slide" at bounding box center [661, 297] width 41 height 41
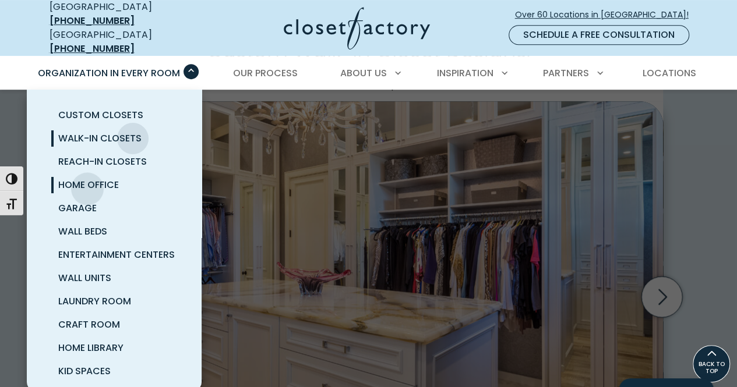
click at [87, 179] on span "Home Office" at bounding box center [88, 184] width 61 height 13
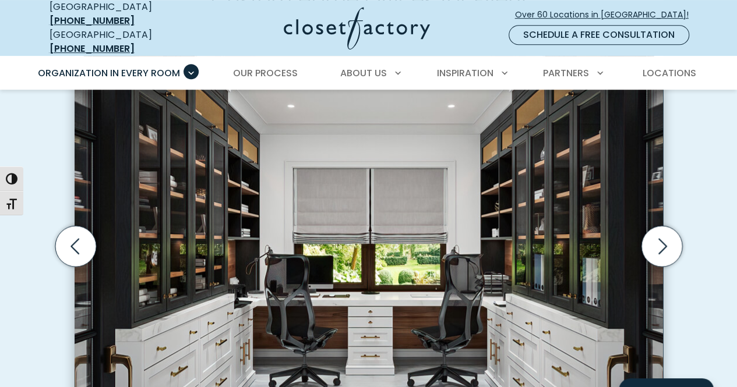
scroll to position [348, 0]
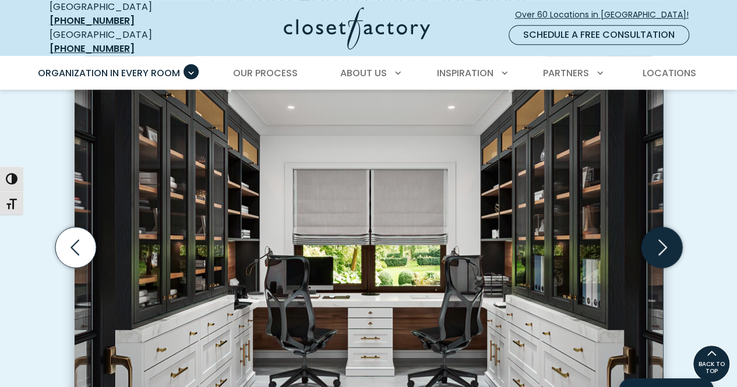
click at [652, 239] on icon "Next slide" at bounding box center [661, 247] width 41 height 41
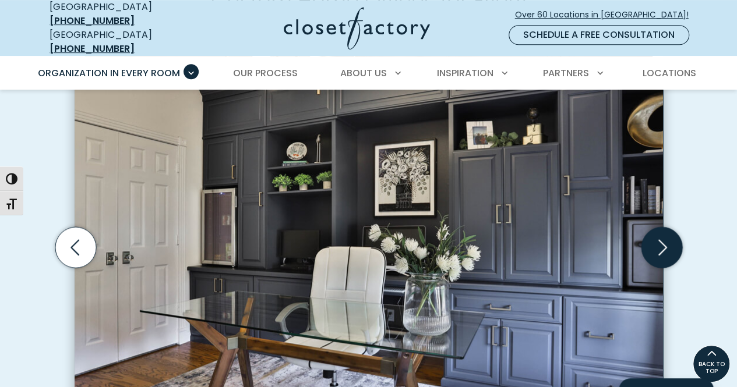
click at [652, 239] on icon "Next slide" at bounding box center [661, 247] width 41 height 41
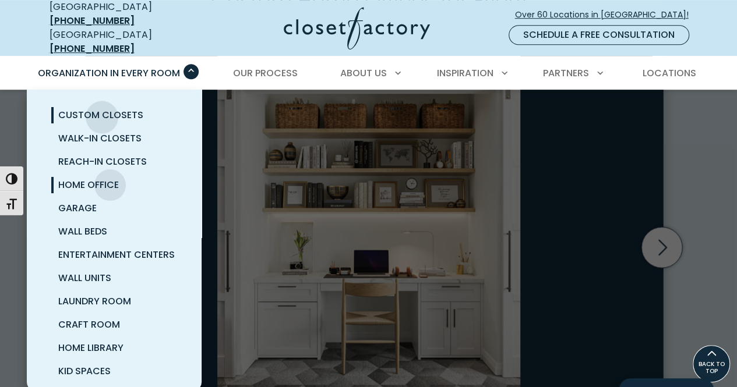
click at [102, 108] on span "Custom Closets" at bounding box center [100, 114] width 85 height 13
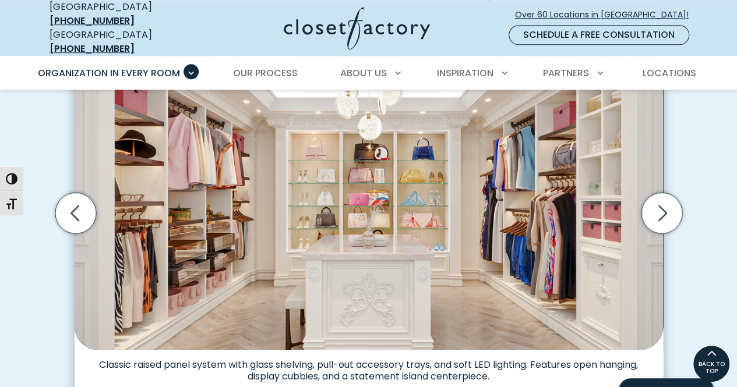
scroll to position [386, 0]
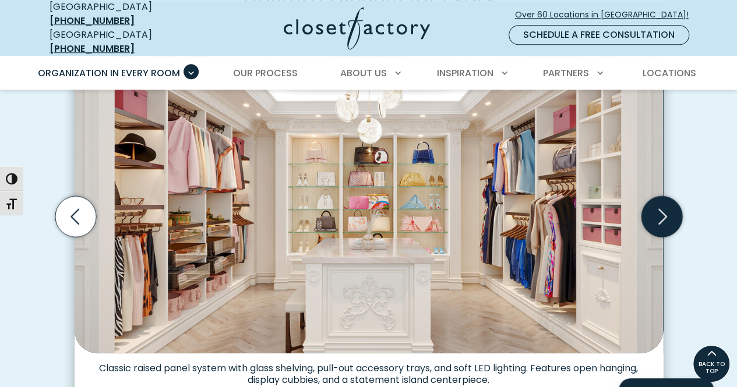
click at [649, 210] on icon "Next slide" at bounding box center [661, 216] width 41 height 41
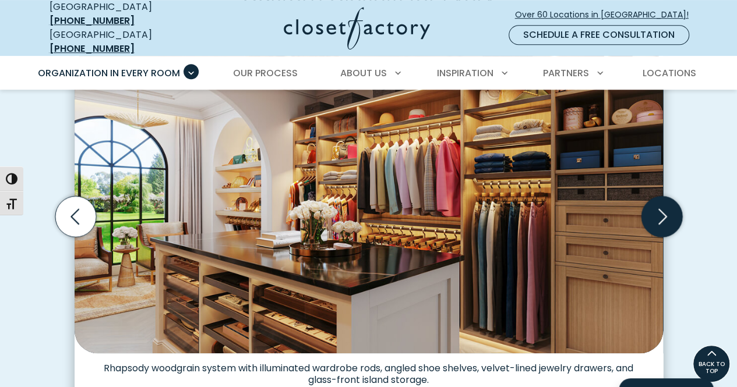
click at [665, 206] on icon "Next slide" at bounding box center [661, 216] width 41 height 41
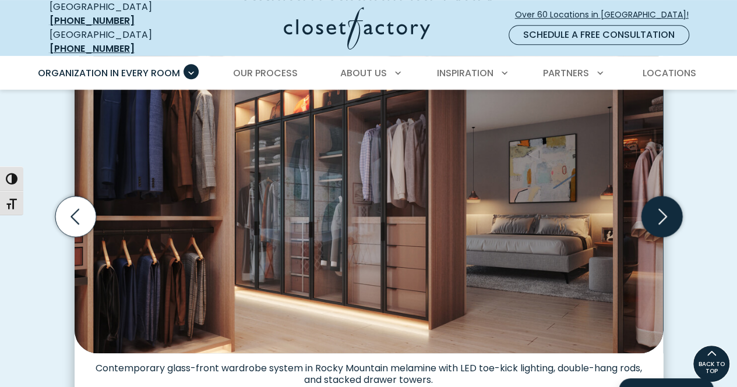
click at [665, 206] on icon "Next slide" at bounding box center [661, 216] width 41 height 41
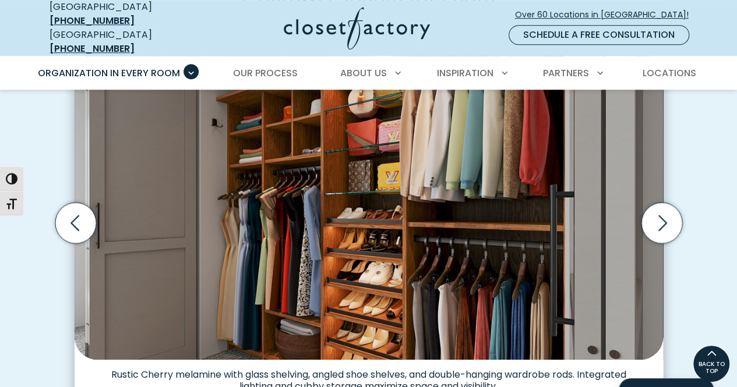
scroll to position [378, 0]
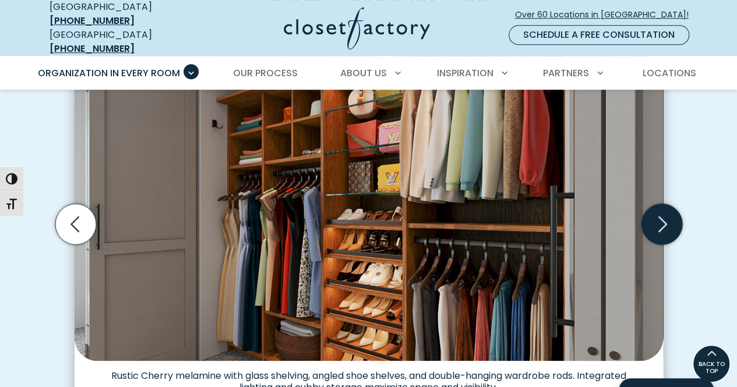
click at [666, 214] on icon "Next slide" at bounding box center [661, 223] width 41 height 41
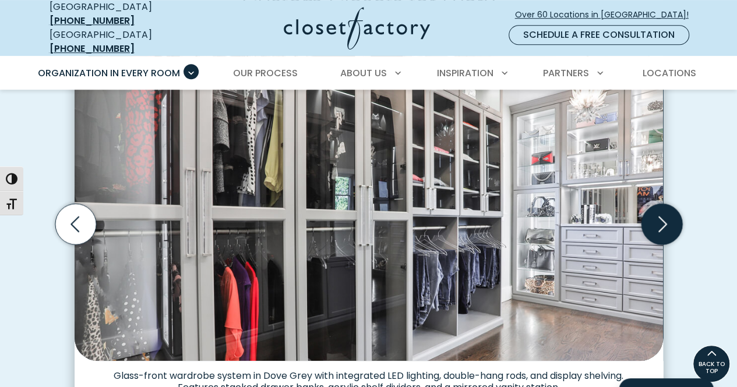
click at [666, 214] on icon "Next slide" at bounding box center [661, 223] width 41 height 41
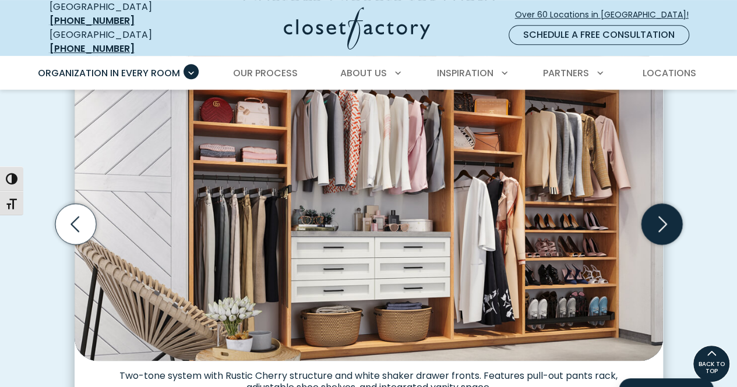
click at [666, 214] on icon "Next slide" at bounding box center [661, 223] width 41 height 41
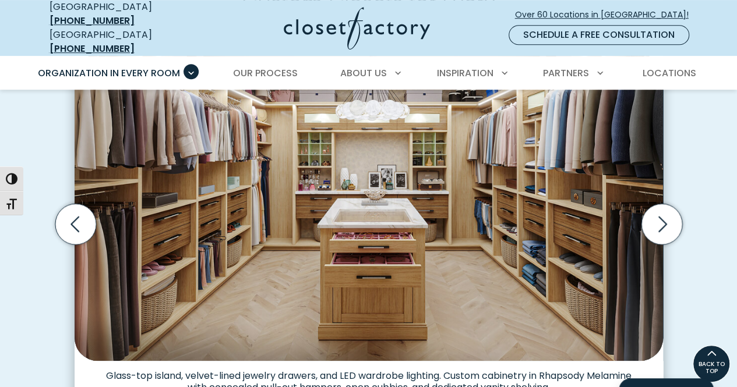
drag, startPoint x: 666, startPoint y: 214, endPoint x: 689, endPoint y: 244, distance: 38.2
click at [689, 244] on div "Custom Closets for Every Space, Style and Budget Custom walk-in closet with gla…" at bounding box center [368, 237] width 657 height 513
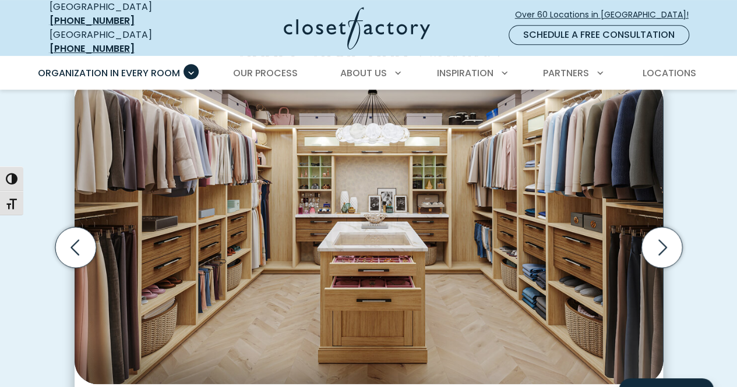
scroll to position [356, 0]
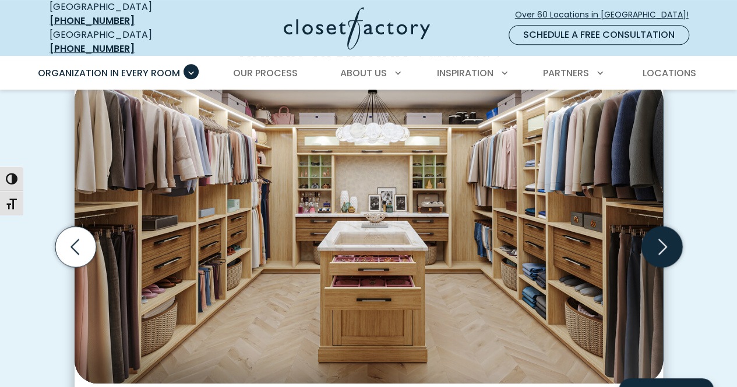
click at [660, 236] on icon "Next slide" at bounding box center [661, 246] width 41 height 41
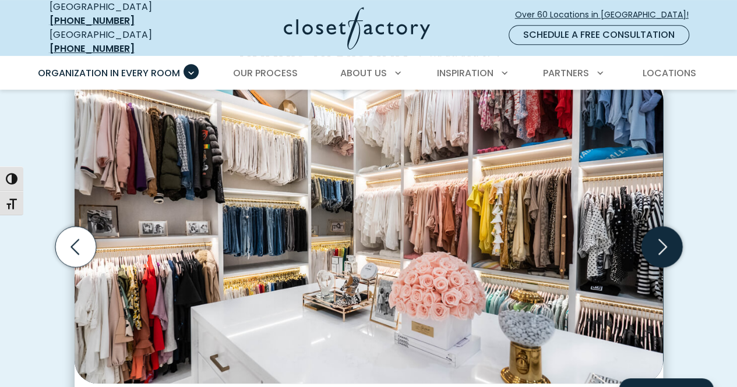
click at [660, 236] on icon "Next slide" at bounding box center [661, 246] width 41 height 41
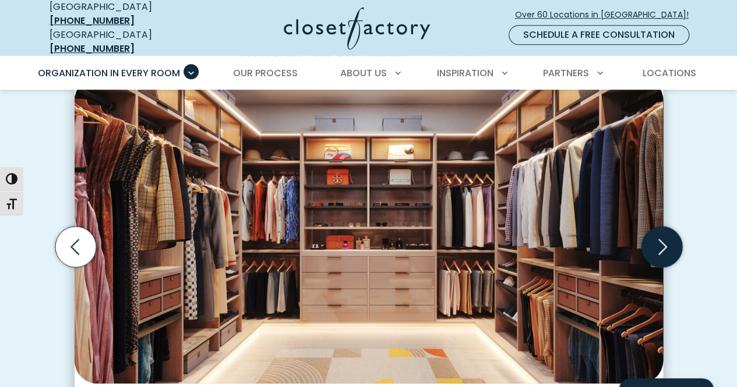
click at [658, 238] on icon "Next slide" at bounding box center [661, 246] width 41 height 41
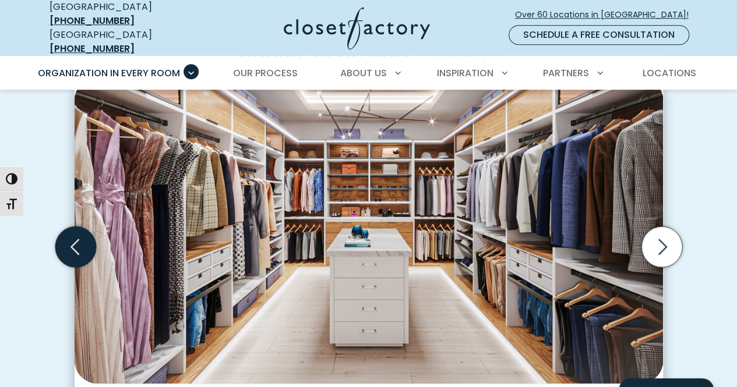
click at [75, 231] on icon "Previous slide" at bounding box center [75, 246] width 41 height 41
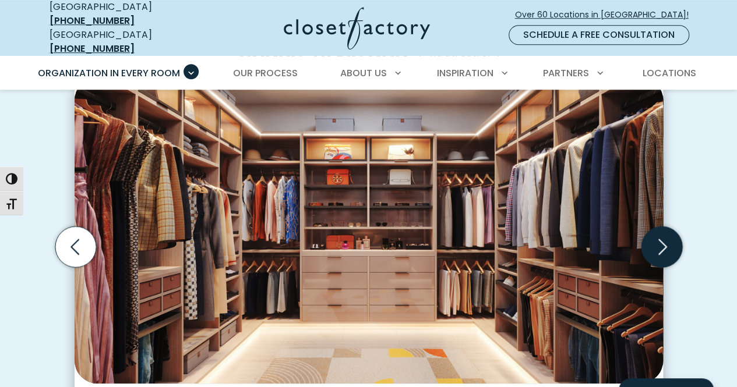
click at [652, 245] on icon "Next slide" at bounding box center [661, 246] width 41 height 41
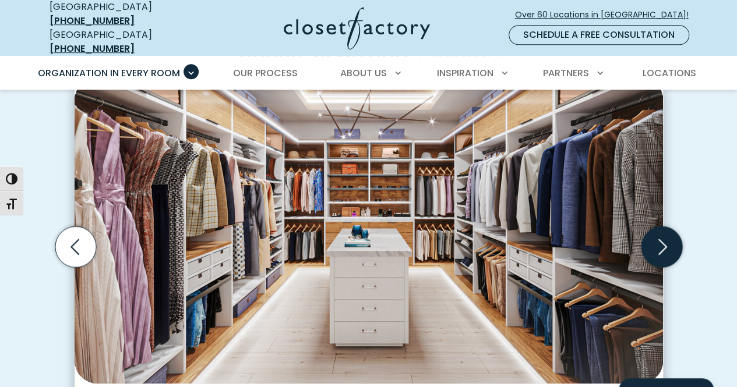
click at [652, 245] on icon "Next slide" at bounding box center [661, 246] width 41 height 41
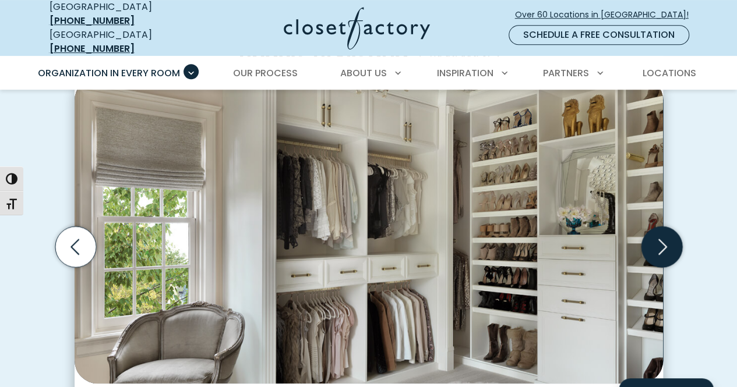
click at [658, 246] on icon "Next slide" at bounding box center [661, 246] width 41 height 41
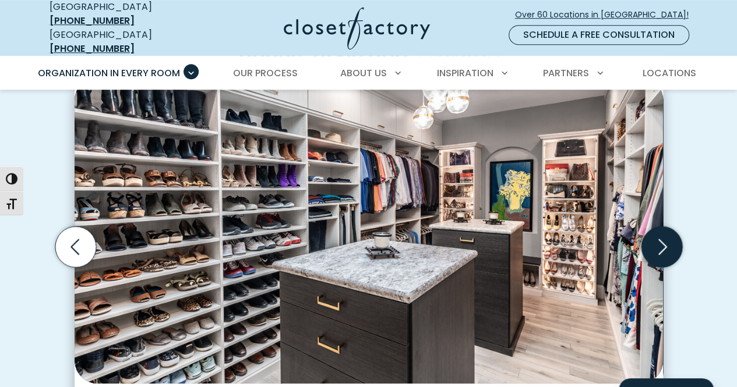
click at [658, 246] on icon "Next slide" at bounding box center [661, 246] width 41 height 41
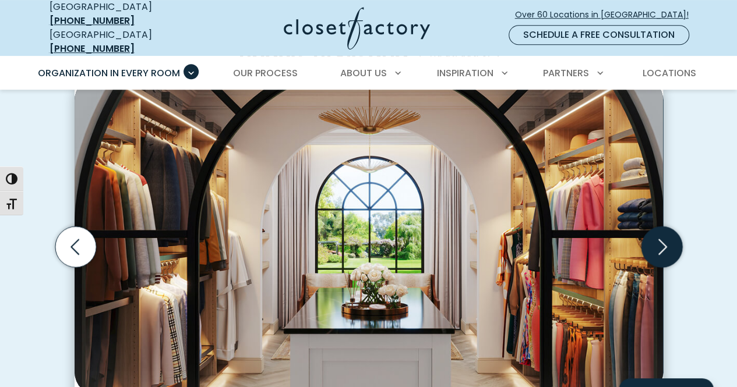
click at [658, 246] on icon "Next slide" at bounding box center [661, 246] width 41 height 41
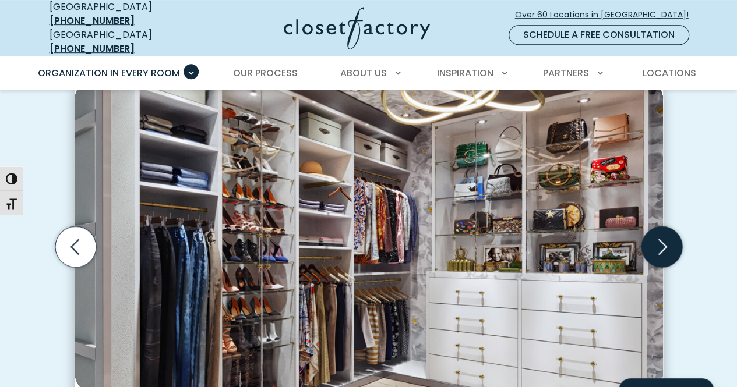
click at [665, 239] on icon "Next slide" at bounding box center [662, 247] width 9 height 16
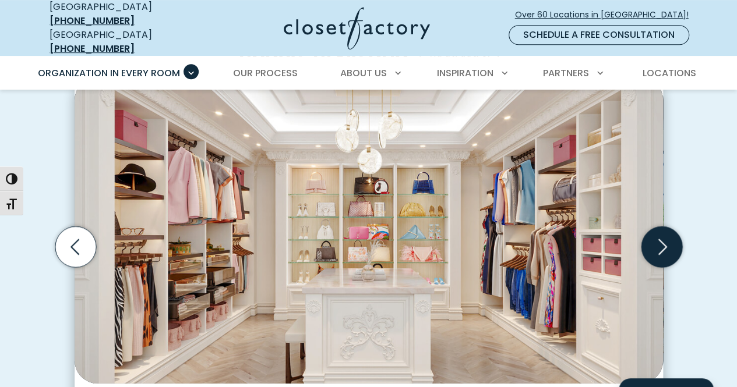
click at [665, 239] on icon "Next slide" at bounding box center [662, 247] width 9 height 16
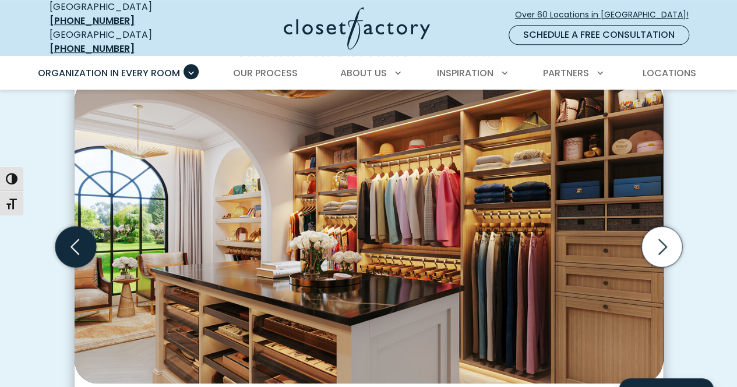
click at [84, 240] on icon "Previous slide" at bounding box center [75, 246] width 41 height 41
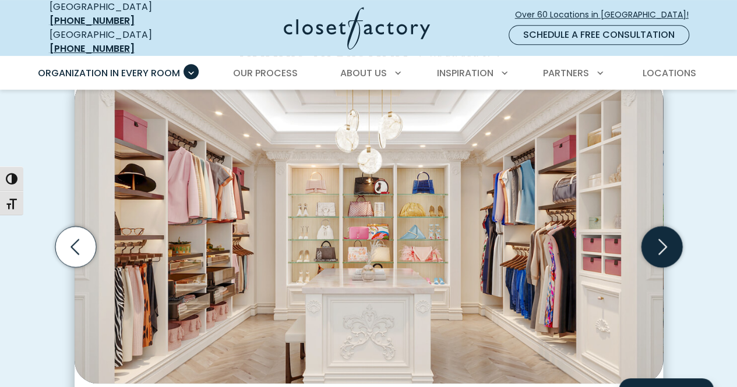
click at [664, 230] on icon "Next slide" at bounding box center [661, 246] width 41 height 41
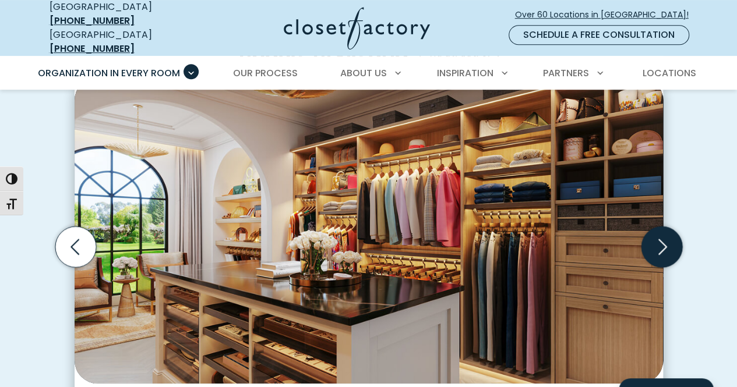
click at [664, 230] on icon "Next slide" at bounding box center [661, 246] width 41 height 41
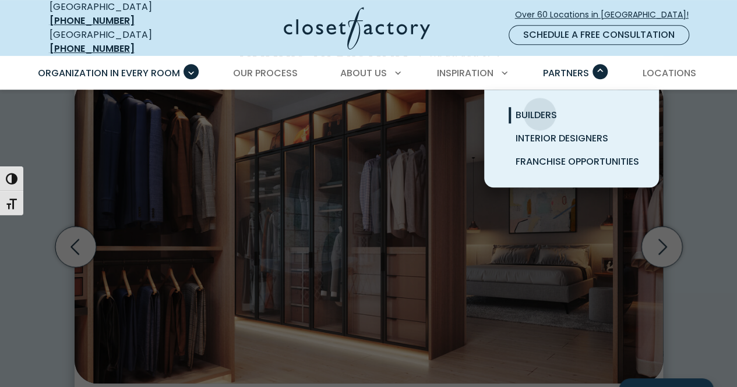
click at [539, 108] on span "Builders" at bounding box center [535, 114] width 41 height 13
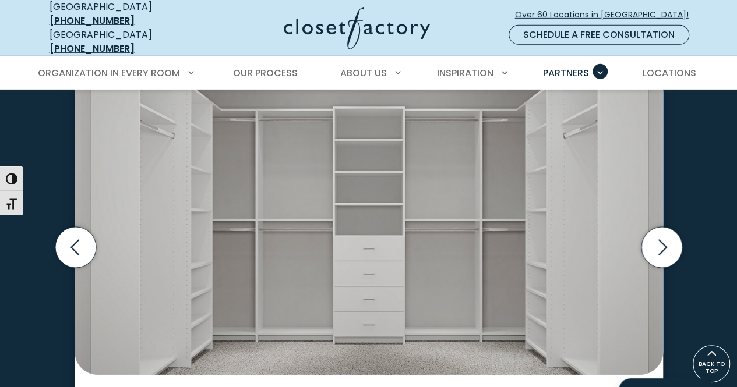
scroll to position [1834, 0]
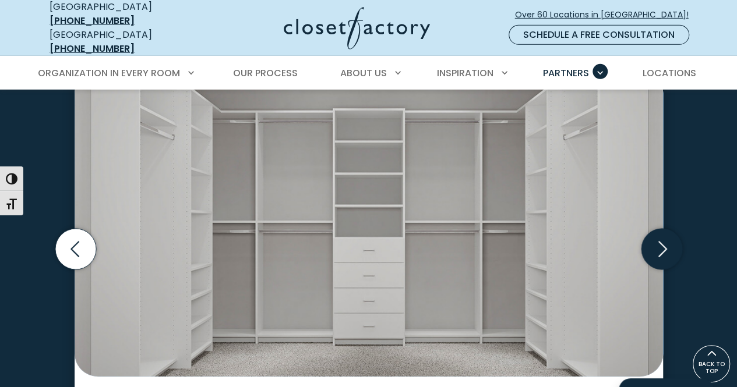
click at [667, 247] on icon "Next slide" at bounding box center [661, 249] width 41 height 41
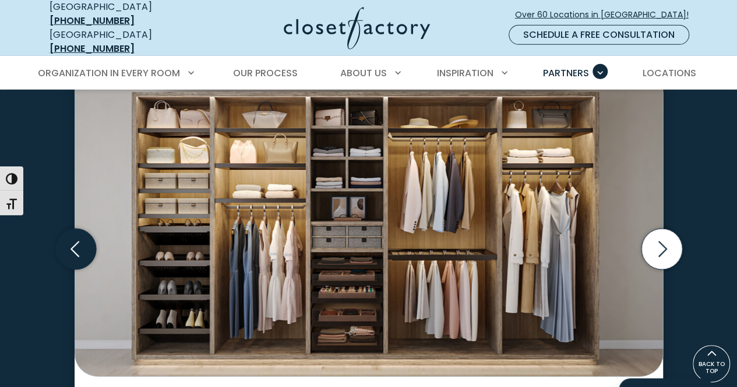
click at [82, 245] on icon "Previous slide" at bounding box center [75, 249] width 41 height 41
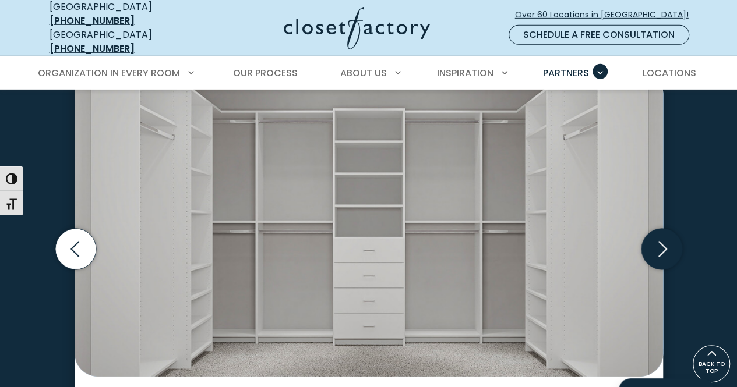
click at [642, 247] on icon "Next slide" at bounding box center [661, 249] width 41 height 41
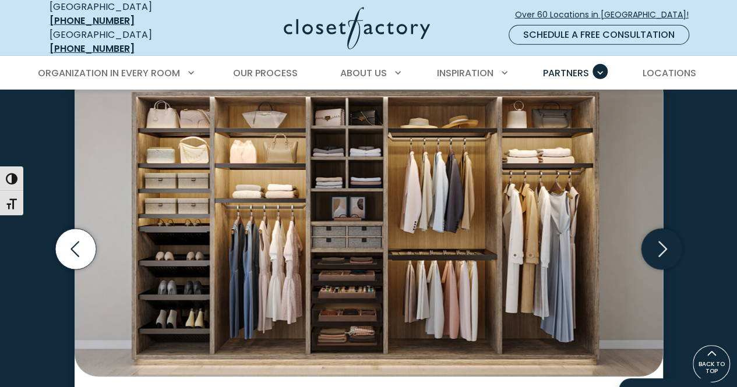
click at [642, 247] on icon "Next slide" at bounding box center [661, 249] width 41 height 41
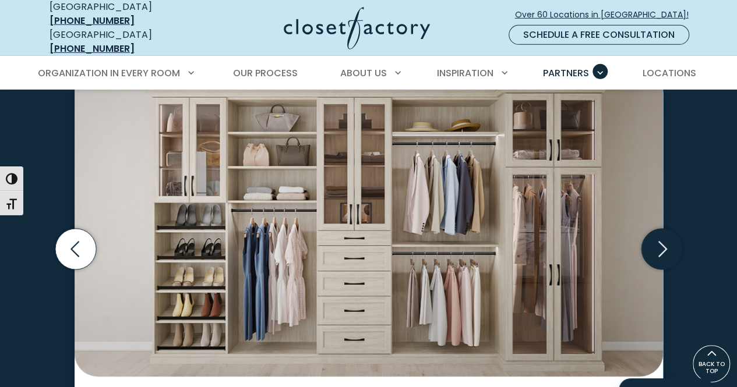
click at [655, 243] on icon "Next slide" at bounding box center [661, 249] width 41 height 41
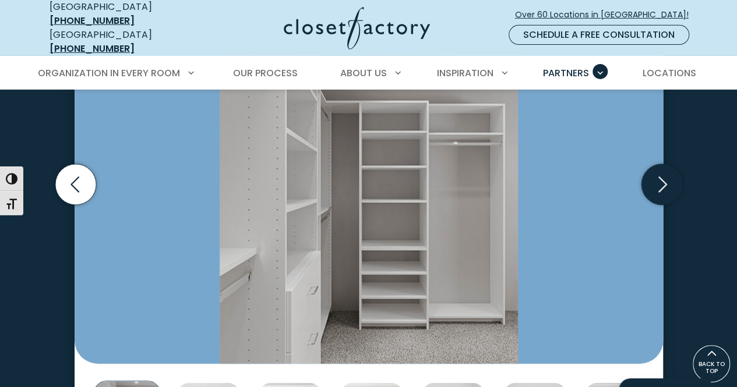
scroll to position [1896, 0]
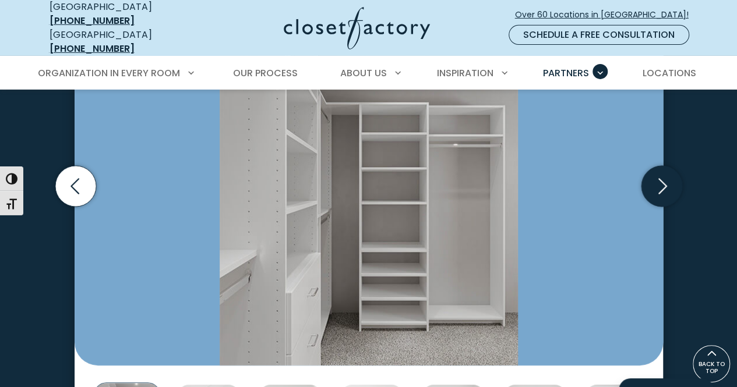
click at [666, 179] on icon "Next slide" at bounding box center [661, 186] width 41 height 41
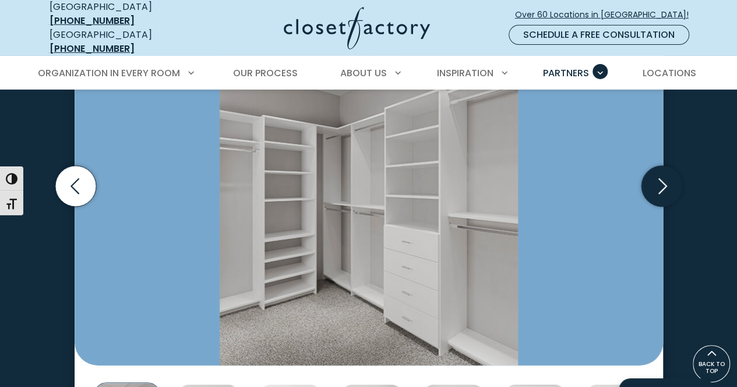
click at [666, 179] on icon "Next slide" at bounding box center [661, 186] width 41 height 41
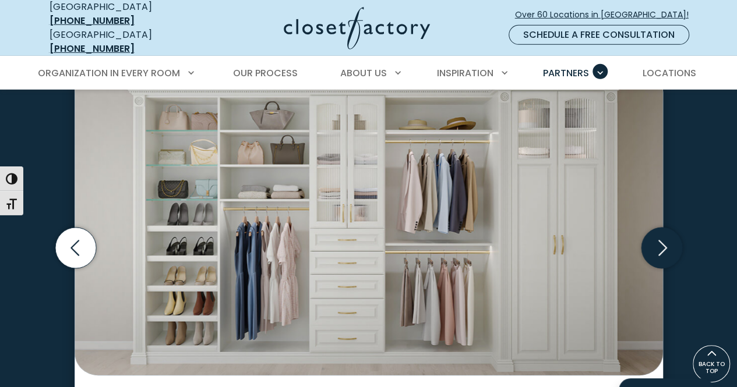
scroll to position [1834, 0]
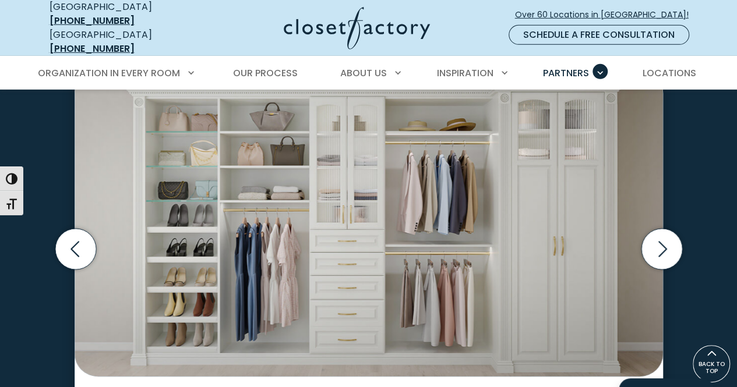
click at [732, 196] on div "Solutions for Every Room Our designers and installers can do it all, from simpl…" at bounding box center [368, 232] width 737 height 658
click at [657, 231] on icon "Next slide" at bounding box center [661, 249] width 41 height 41
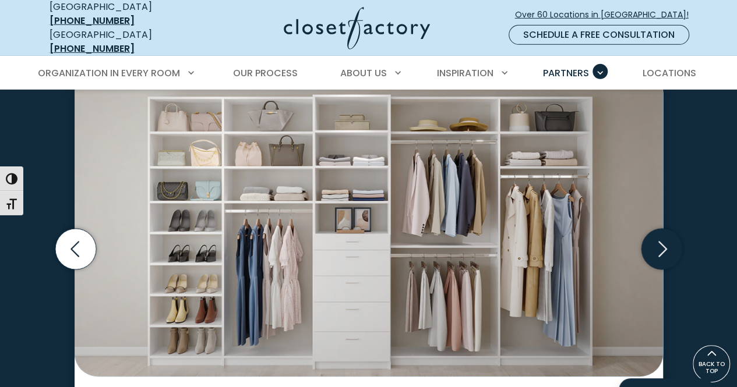
click at [657, 231] on icon "Next slide" at bounding box center [661, 249] width 41 height 41
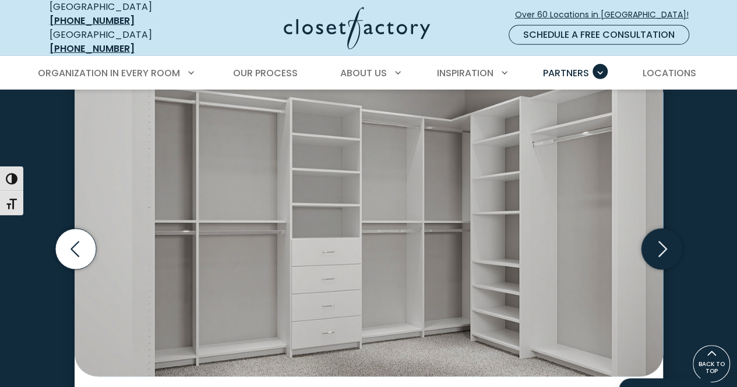
click at [657, 231] on icon "Next slide" at bounding box center [661, 249] width 41 height 41
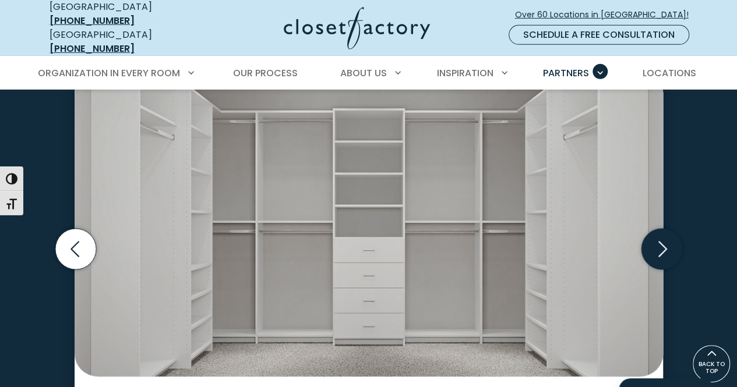
click at [657, 231] on icon "Next slide" at bounding box center [661, 249] width 41 height 41
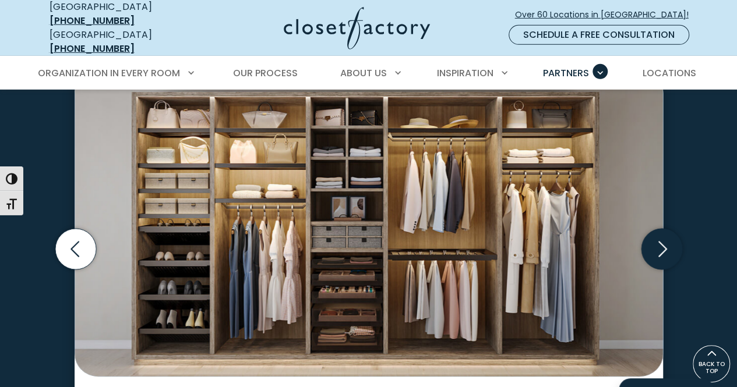
click at [657, 231] on icon "Next slide" at bounding box center [661, 249] width 41 height 41
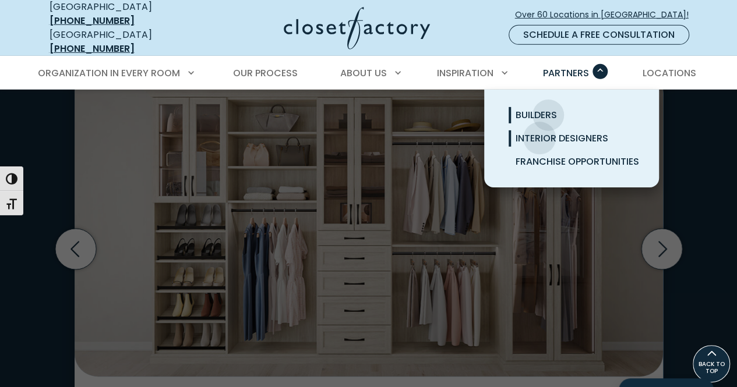
click at [539, 132] on span "Interior Designers" at bounding box center [561, 138] width 93 height 13
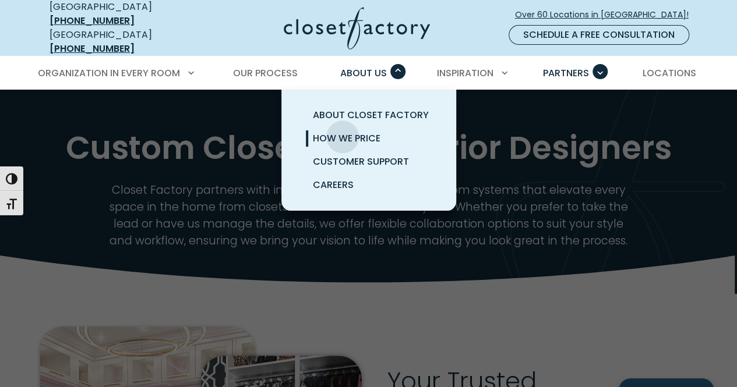
click at [342, 132] on span "How We Price" at bounding box center [347, 138] width 68 height 13
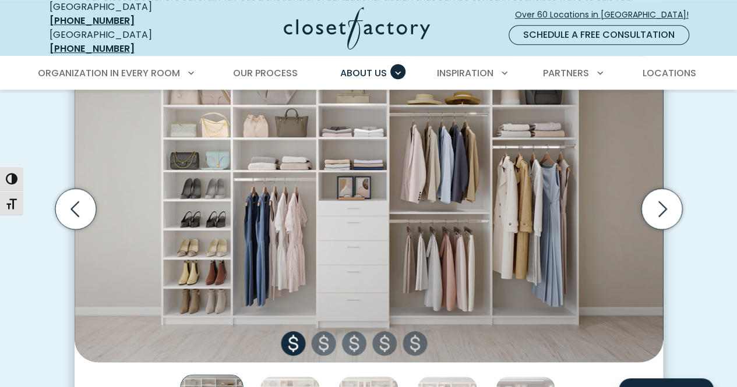
scroll to position [409, 0]
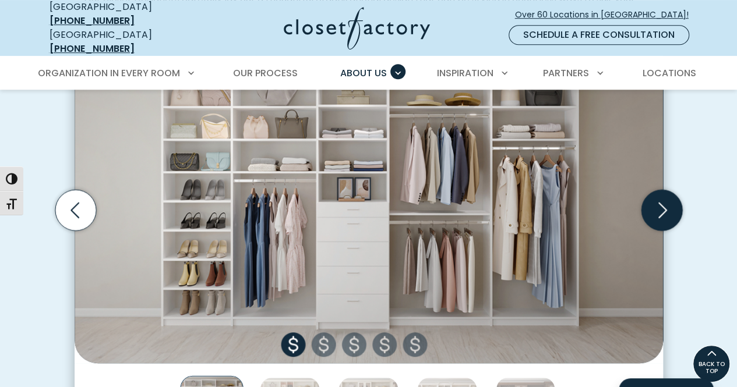
click at [646, 208] on icon "Next slide" at bounding box center [661, 210] width 41 height 41
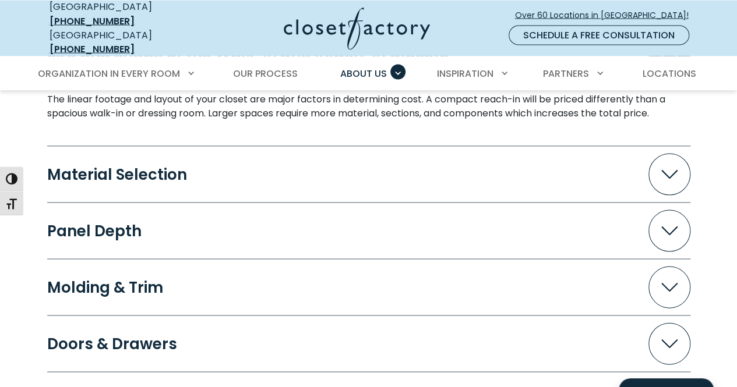
scroll to position [1092, 0]
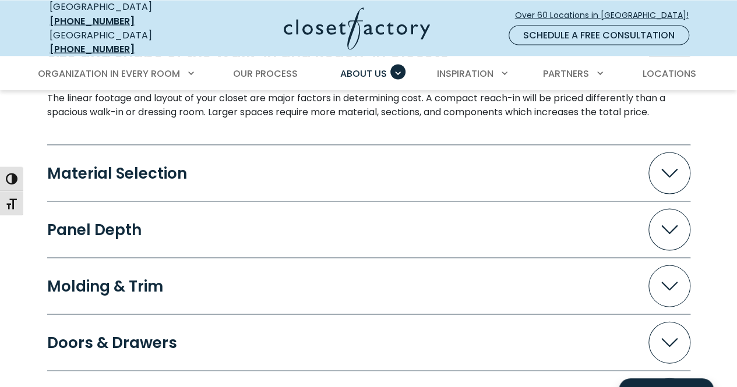
click at [654, 161] on span "Accordion" at bounding box center [669, 173] width 42 height 42
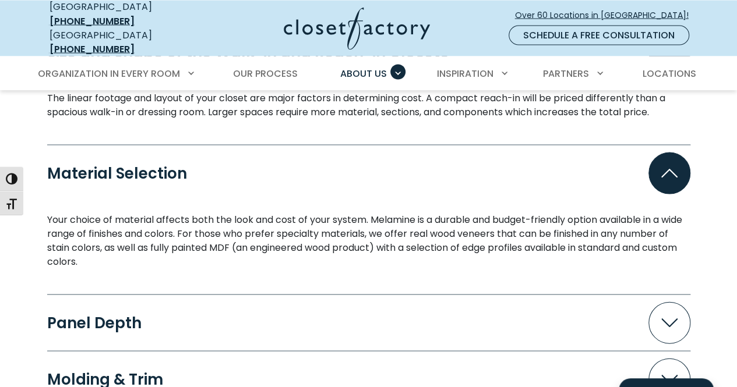
click at [667, 319] on icon "Accordion" at bounding box center [669, 323] width 16 height 9
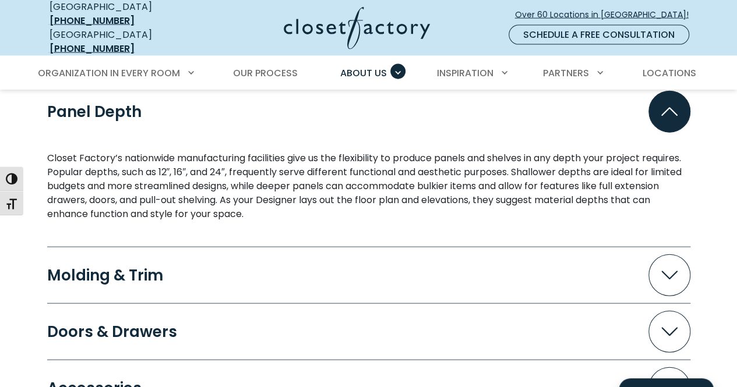
scroll to position [1303, 0]
click at [671, 271] on icon "Accordion" at bounding box center [669, 275] width 16 height 9
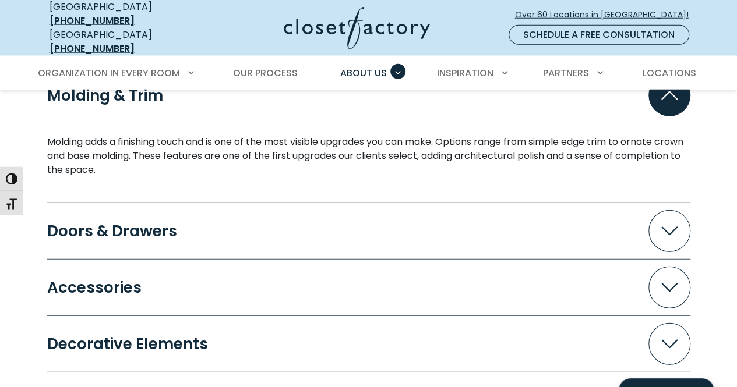
scroll to position [1513, 0]
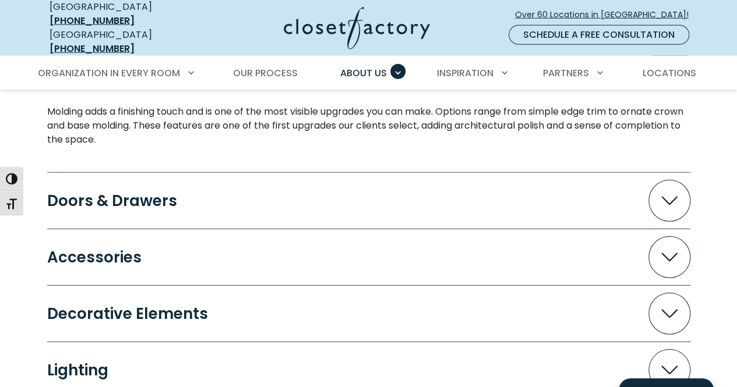
click at [661, 180] on span "Accordion" at bounding box center [669, 201] width 42 height 42
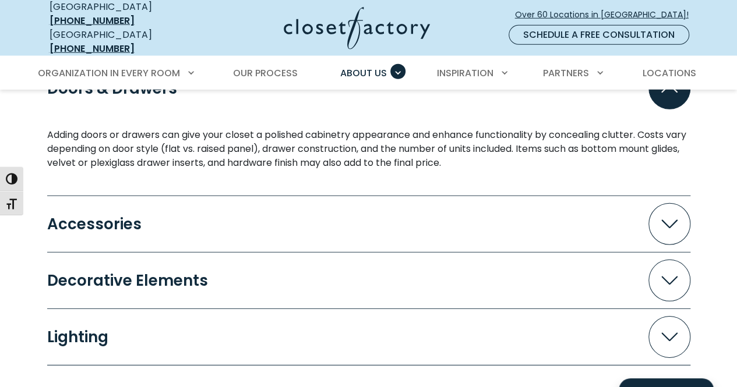
scroll to position [1626, 0]
click at [675, 220] on icon "Accordion" at bounding box center [669, 224] width 16 height 9
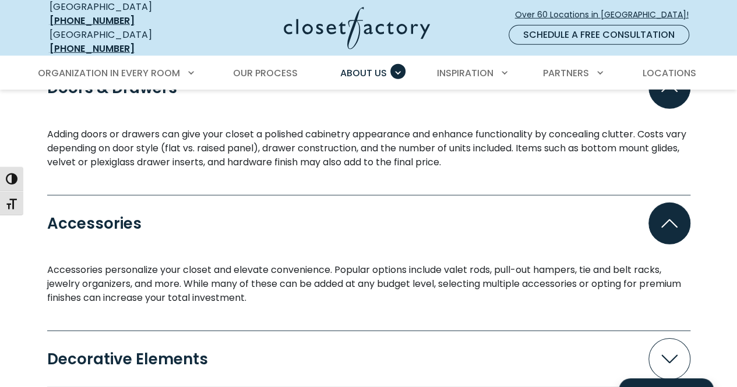
scroll to position [1733, 0]
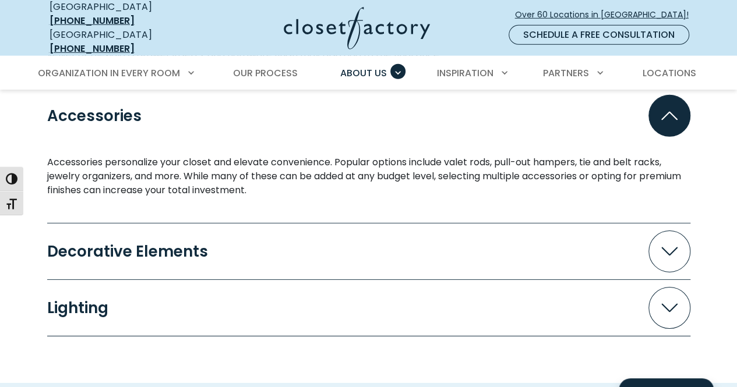
click at [675, 224] on div "Decorative Elements Details like fluted columns, corbels, glass shelves, and cu…" at bounding box center [368, 252] width 643 height 56
click at [672, 236] on span "Accordion" at bounding box center [669, 252] width 42 height 42
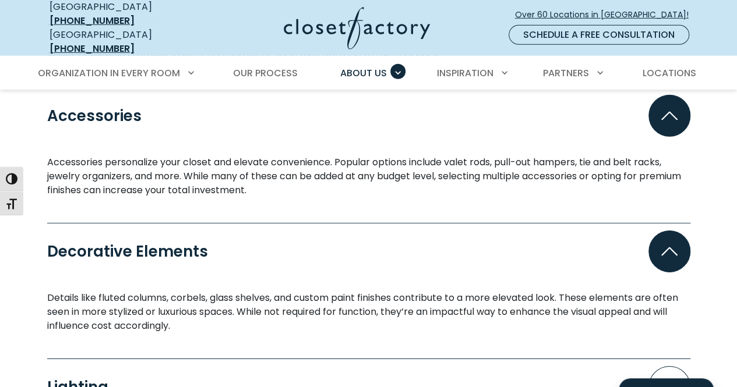
scroll to position [1853, 0]
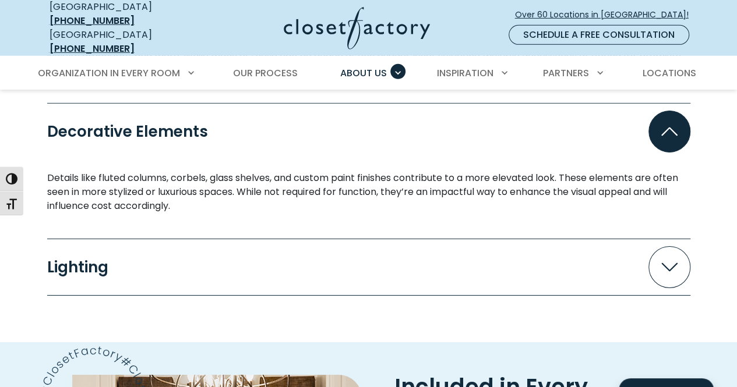
click at [672, 263] on icon "Accordion" at bounding box center [669, 267] width 16 height 9
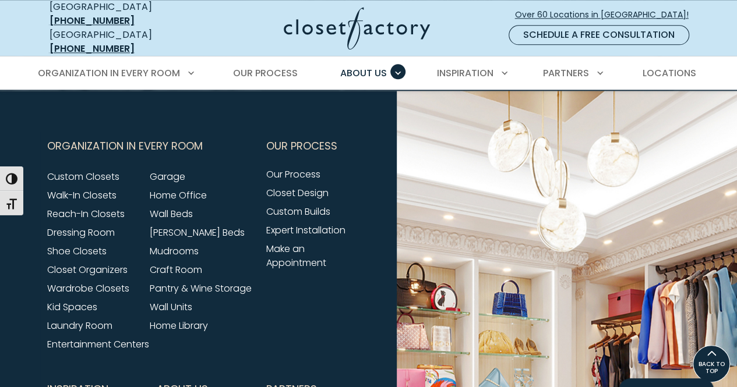
scroll to position [2872, 0]
